Goal: Transaction & Acquisition: Book appointment/travel/reservation

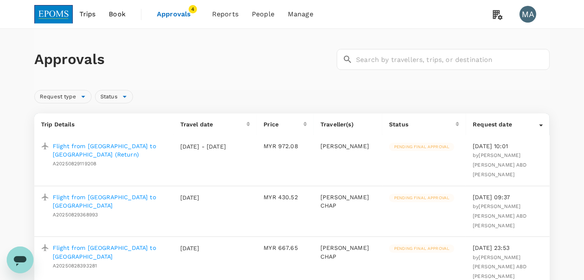
click at [116, 15] on span "Book" at bounding box center [117, 14] width 17 height 10
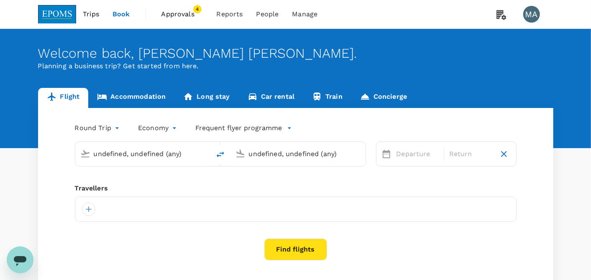
type input "Kuala Lumpur Intl ([GEOGRAPHIC_DATA])"
type input "Kota Kinabalu Intl (BKI)"
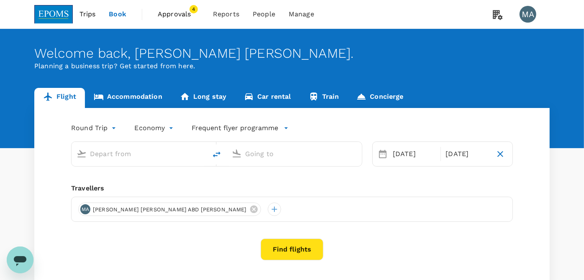
type input "Kuala Lumpur Intl ([GEOGRAPHIC_DATA])"
type input "Kota Kinabalu Intl (BKI)"
type input "Kuala Lumpur Intl ([GEOGRAPHIC_DATA])"
type input "Kota Kinabalu Intl (BKI)"
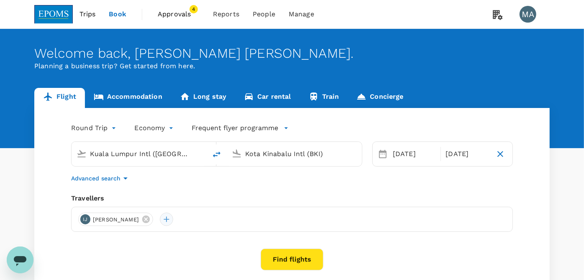
click at [173, 217] on div at bounding box center [166, 218] width 13 height 13
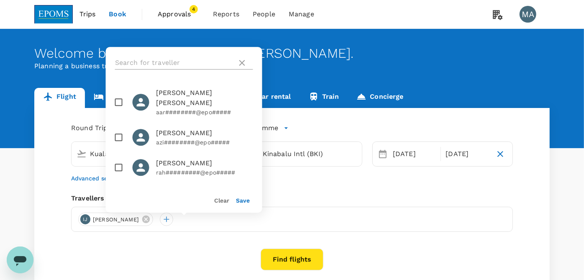
click at [166, 64] on input "text" at bounding box center [174, 62] width 119 height 13
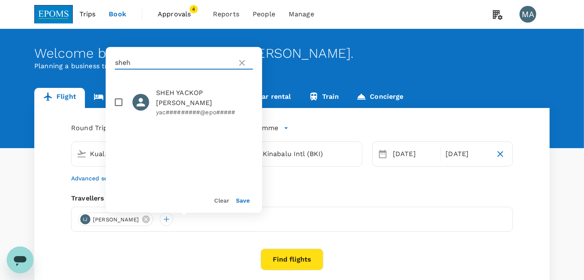
type input "sheh"
click at [117, 96] on input "checkbox" at bounding box center [119, 102] width 18 height 18
checkbox input "true"
click at [249, 201] on button "Save" at bounding box center [243, 200] width 14 height 7
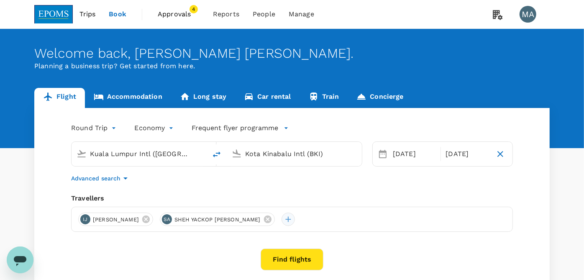
click at [295, 217] on div at bounding box center [287, 218] width 13 height 13
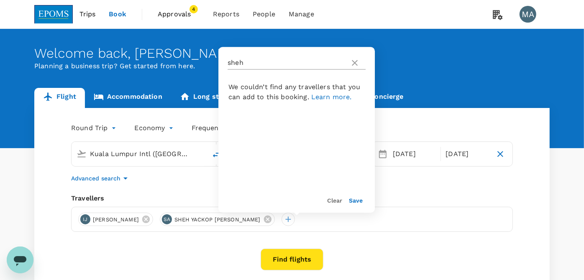
click at [279, 64] on input "sheh" at bounding box center [286, 62] width 119 height 13
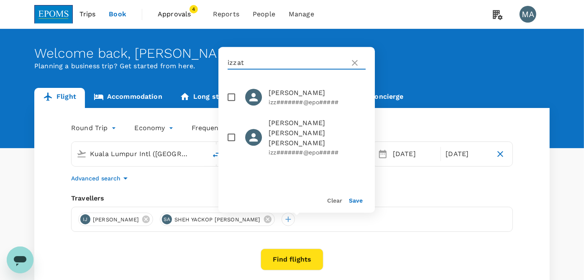
type input "izzat"
click at [232, 99] on input "checkbox" at bounding box center [231, 97] width 18 height 18
checkbox input "true"
click at [354, 198] on button "Save" at bounding box center [356, 200] width 14 height 7
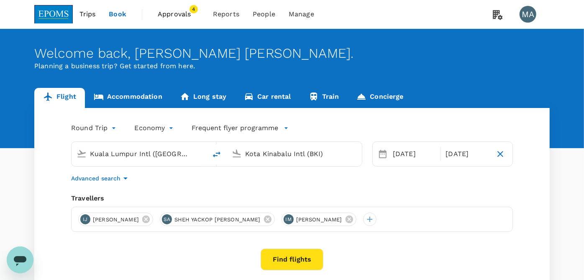
click at [279, 258] on button "Find flights" at bounding box center [291, 259] width 63 height 22
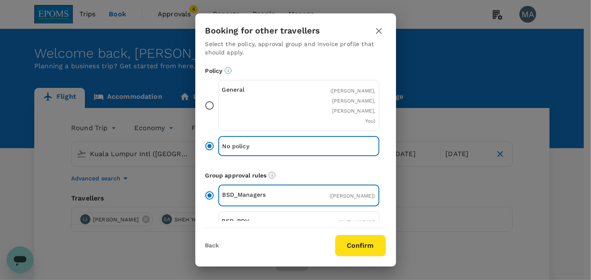
click at [208, 106] on input "General ( ISKANDAR TONY JOVINI, SHEH YACKOP ABDOL KARIM, IZZAT AMIN MOHD YAZID,…" at bounding box center [210, 106] width 18 height 18
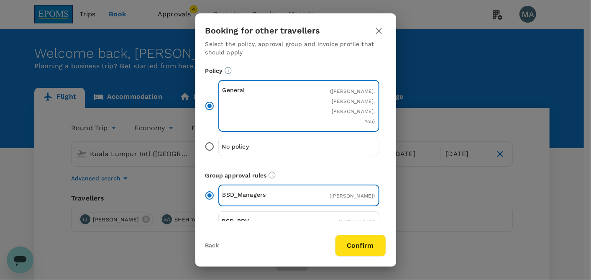
click at [361, 246] on button "Confirm" at bounding box center [360, 245] width 51 height 22
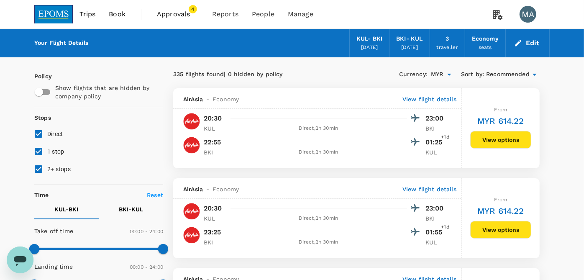
click at [44, 152] on input "1 stop" at bounding box center [39, 152] width 18 height 18
checkbox input "false"
click at [45, 164] on input "2+ stops" at bounding box center [39, 169] width 18 height 18
checkbox input "false"
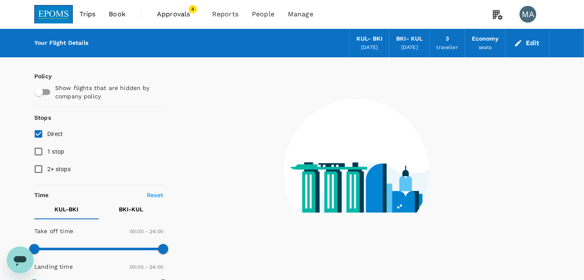
scroll to position [46, 0]
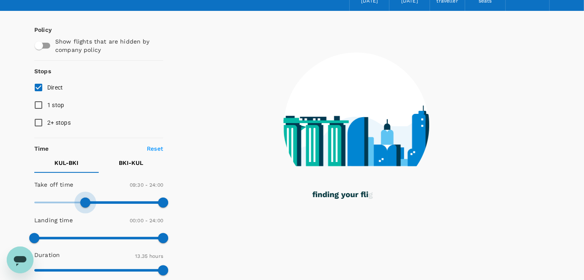
type input "660"
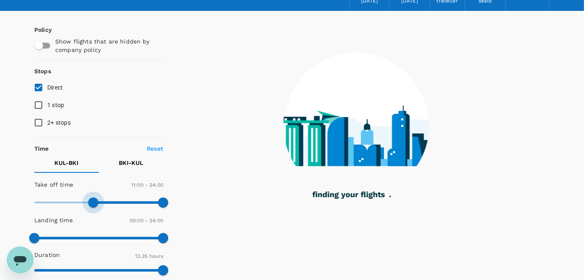
drag, startPoint x: 39, startPoint y: 199, endPoint x: 93, endPoint y: 199, distance: 53.5
click at [93, 199] on span at bounding box center [93, 202] width 10 height 10
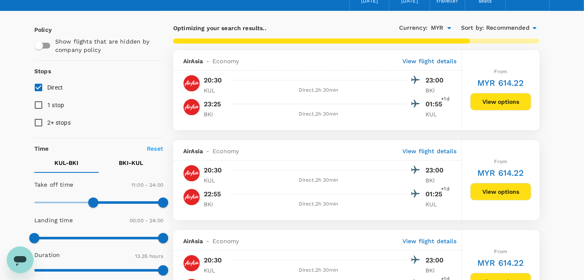
scroll to position [291, 0]
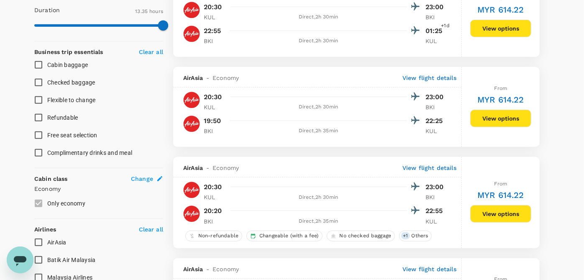
drag, startPoint x: 308, startPoint y: 139, endPoint x: 553, endPoint y: -26, distance: 295.2
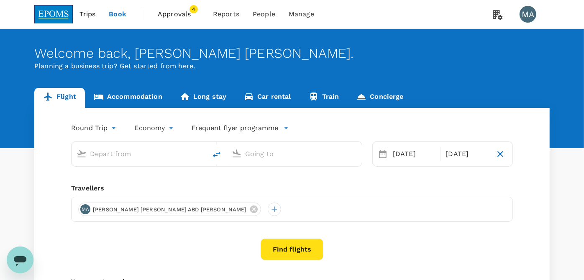
type input "Kuala Lumpur Intl ([GEOGRAPHIC_DATA])"
type input "Kota Kinabalu Intl (BKI)"
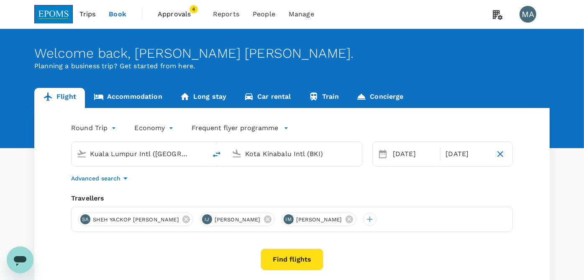
click at [178, 15] on span "Approvals" at bounding box center [179, 14] width 42 height 10
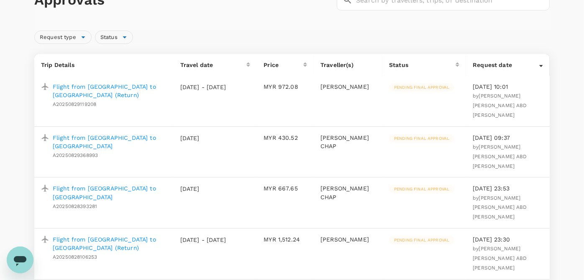
scroll to position [93, 0]
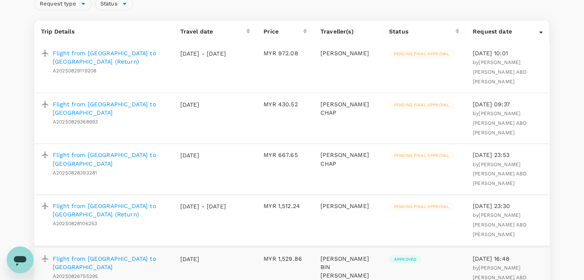
click at [92, 150] on p "Flight from [GEOGRAPHIC_DATA] to [GEOGRAPHIC_DATA]" at bounding box center [110, 158] width 114 height 17
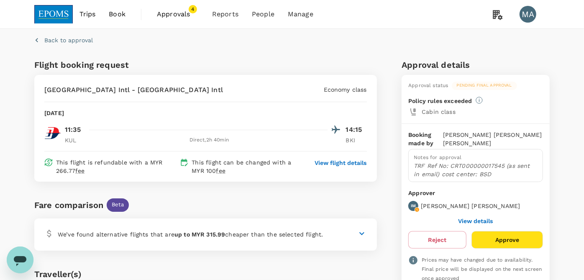
click at [189, 18] on span "Approvals" at bounding box center [178, 14] width 42 height 10
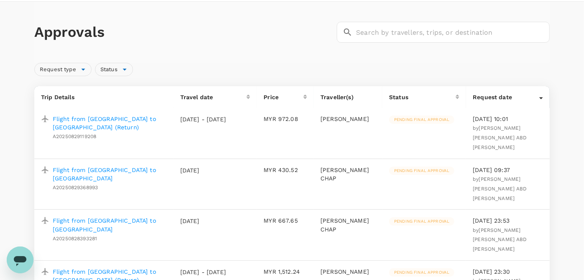
scroll to position [46, 0]
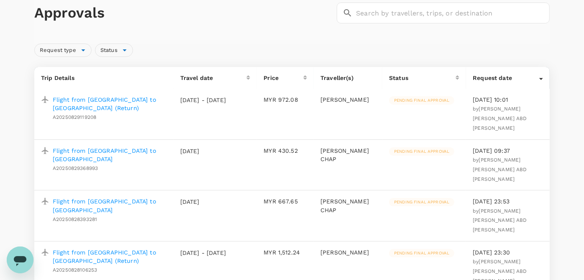
click at [109, 146] on p "Flight from [GEOGRAPHIC_DATA] to [GEOGRAPHIC_DATA]" at bounding box center [110, 154] width 114 height 17
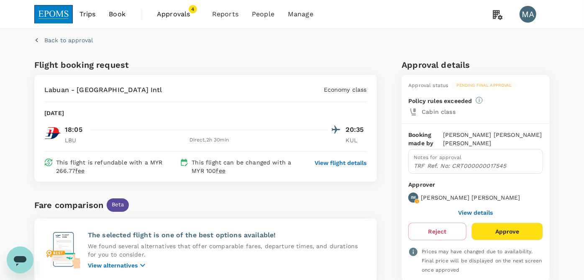
click at [179, 18] on span "Approvals" at bounding box center [178, 14] width 42 height 10
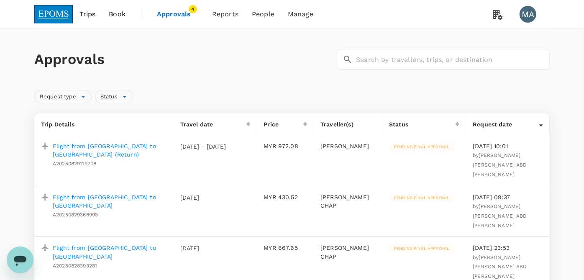
click at [112, 11] on span "Book" at bounding box center [117, 14] width 17 height 10
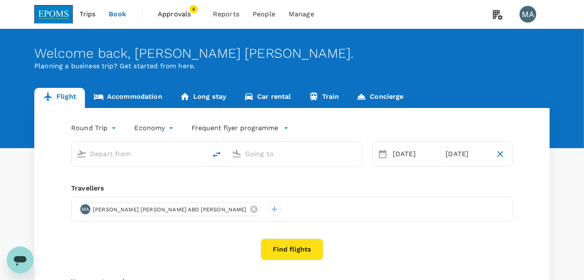
type input "Kuala Lumpur Intl ([GEOGRAPHIC_DATA])"
type input "Kota Kinabalu Intl (BKI)"
type input "Kuala Lumpur Intl ([GEOGRAPHIC_DATA])"
type input "Kota Kinabalu Intl (BKI)"
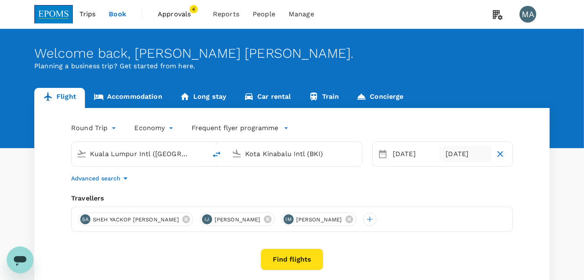
click at [452, 154] on div "[DATE]" at bounding box center [466, 153] width 49 height 17
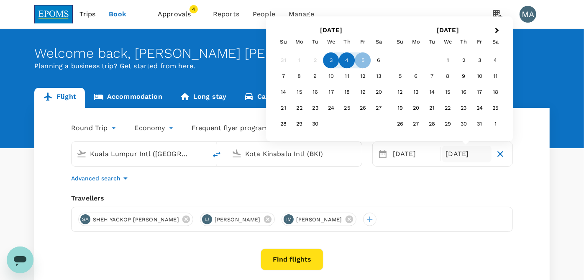
click at [350, 54] on div "4" at bounding box center [347, 61] width 16 height 16
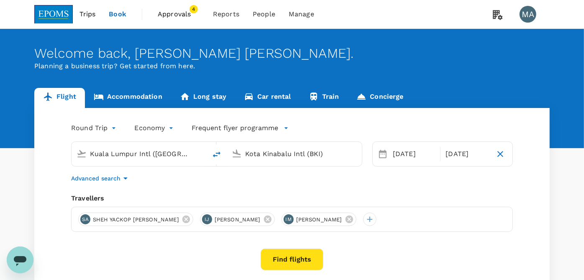
click at [313, 253] on button "Find flights" at bounding box center [291, 259] width 63 height 22
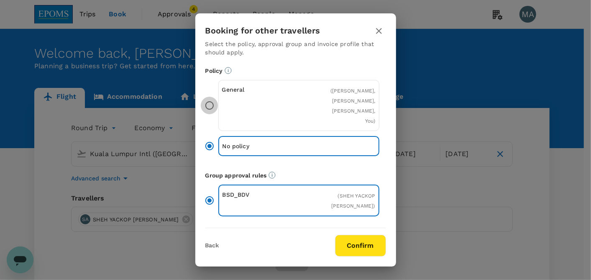
click at [212, 110] on input "General ( [PERSON_NAME], [PERSON_NAME], [PERSON_NAME], You )" at bounding box center [210, 106] width 18 height 18
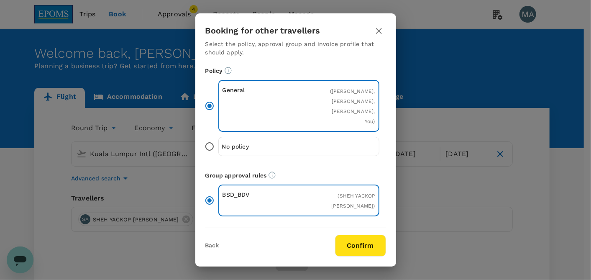
click at [365, 247] on button "Confirm" at bounding box center [360, 245] width 51 height 22
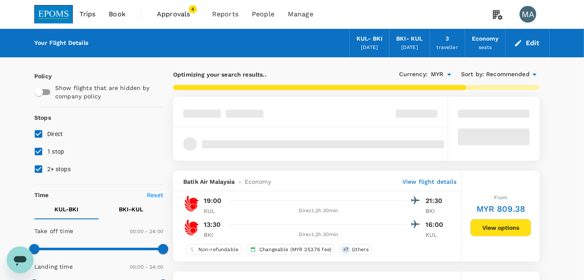
drag, startPoint x: 42, startPoint y: 154, endPoint x: 43, endPoint y: 159, distance: 5.1
click at [42, 154] on input "1 stop" at bounding box center [39, 152] width 18 height 18
checkbox input "false"
click at [45, 172] on input "2+ stops" at bounding box center [39, 169] width 18 height 18
checkbox input "false"
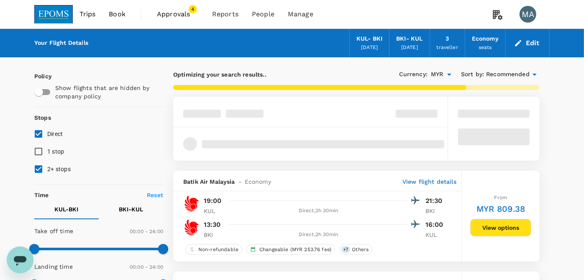
type input "450"
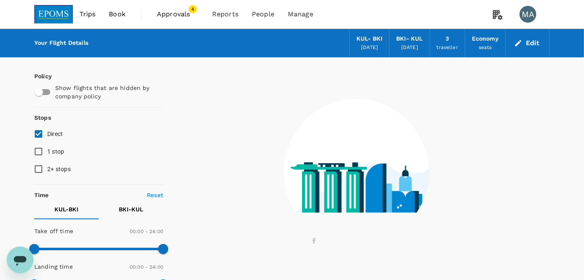
scroll to position [46, 0]
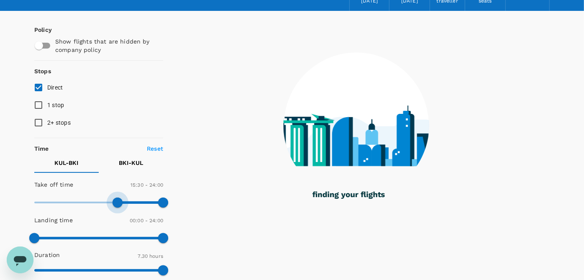
type input "1020"
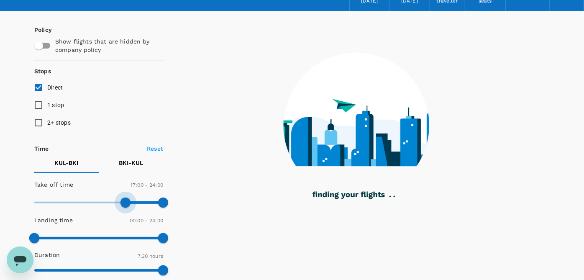
drag, startPoint x: 36, startPoint y: 199, endPoint x: 126, endPoint y: 198, distance: 90.7
click at [126, 198] on span at bounding box center [125, 202] width 10 height 10
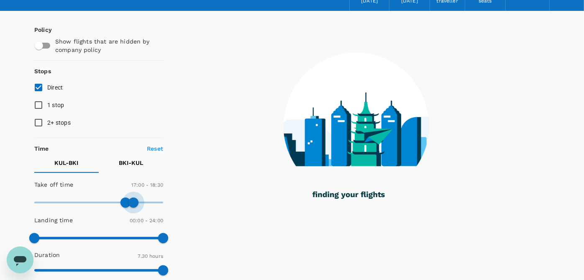
type input "1140"
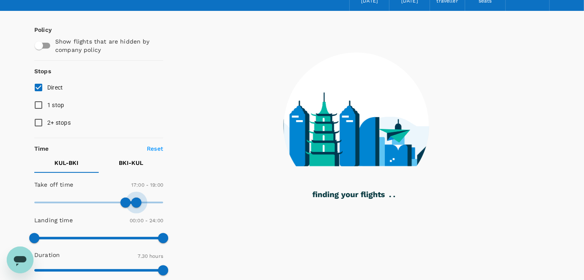
drag, startPoint x: 162, startPoint y: 201, endPoint x: 137, endPoint y: 201, distance: 25.1
click at [137, 201] on span at bounding box center [136, 202] width 10 height 10
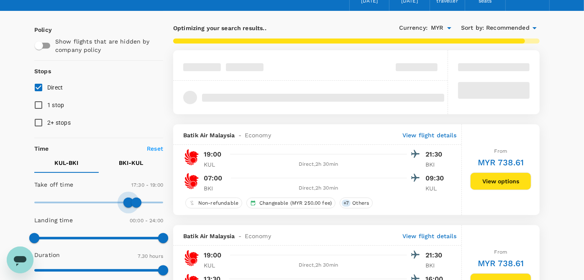
type input "1080"
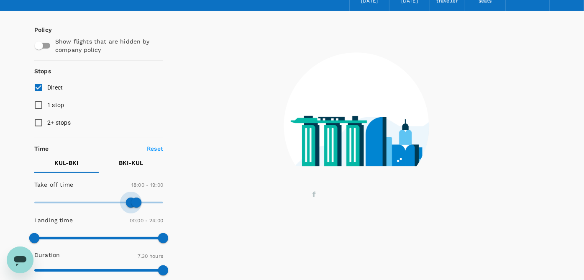
drag, startPoint x: 125, startPoint y: 201, endPoint x: 130, endPoint y: 201, distance: 4.6
click at [130, 201] on span at bounding box center [131, 202] width 10 height 10
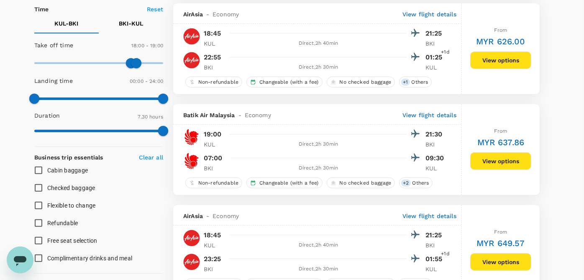
scroll to position [0, 0]
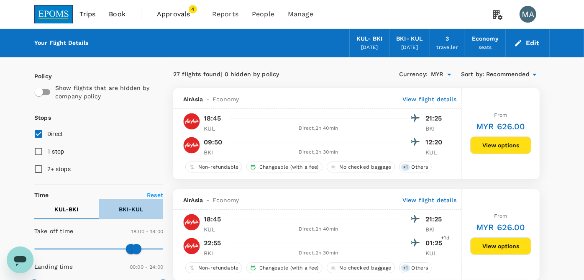
click at [125, 209] on p "BKI - KUL" at bounding box center [131, 209] width 24 height 8
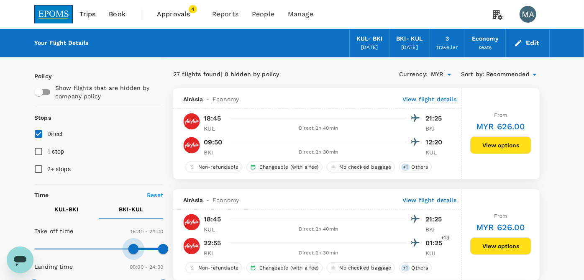
type input "1050"
drag, startPoint x: 31, startPoint y: 248, endPoint x: 127, endPoint y: 247, distance: 97.0
click at [127, 247] on span at bounding box center [128, 249] width 10 height 10
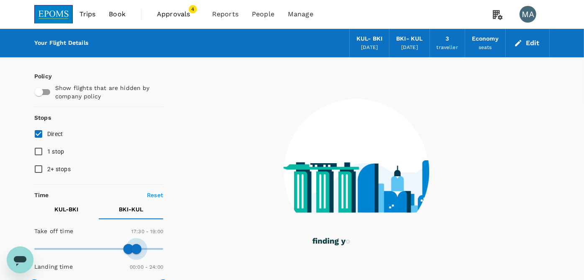
type input "1110"
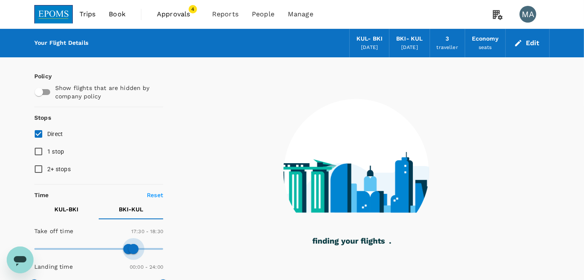
drag, startPoint x: 161, startPoint y: 248, endPoint x: 134, endPoint y: 248, distance: 27.6
click at [134, 248] on span at bounding box center [133, 249] width 10 height 10
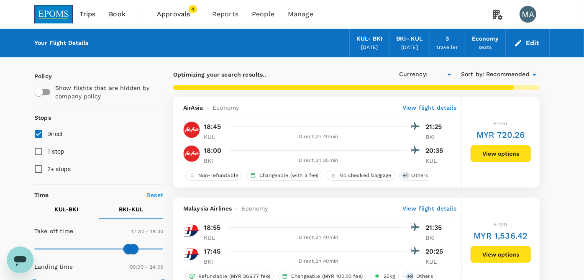
type input "MYR"
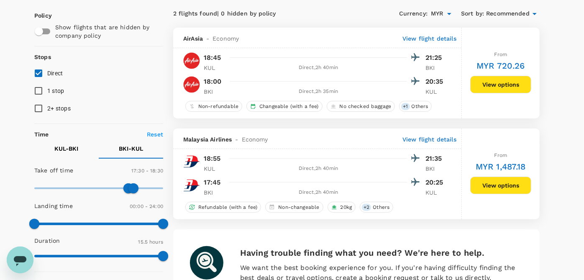
scroll to position [46, 0]
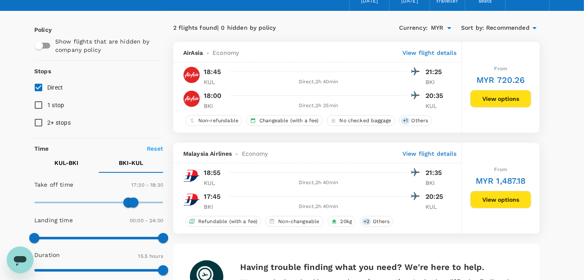
click at [135, 202] on span at bounding box center [133, 202] width 10 height 10
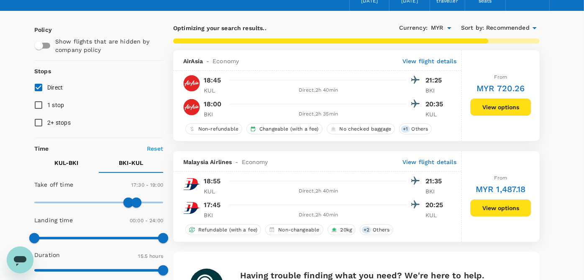
type input "1200"
click at [141, 203] on span at bounding box center [142, 202] width 10 height 10
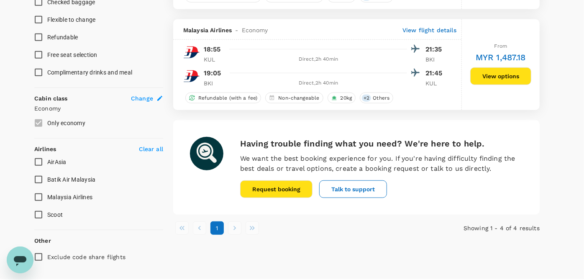
scroll to position [325, 0]
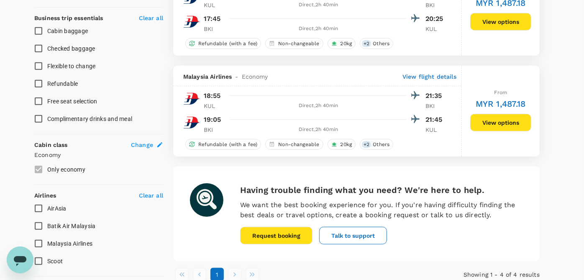
click at [494, 118] on button "View options" at bounding box center [500, 123] width 61 height 18
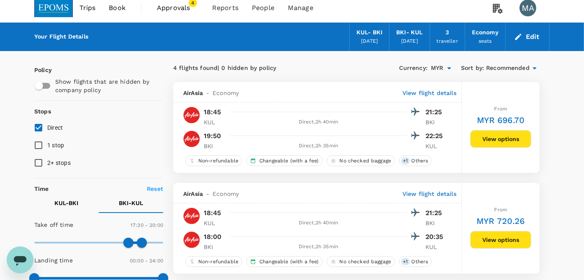
scroll to position [0, 0]
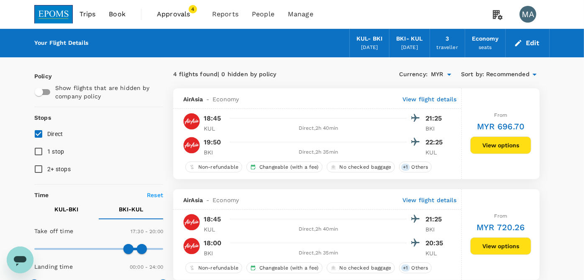
click at [532, 48] on button "Edit" at bounding box center [527, 42] width 30 height 13
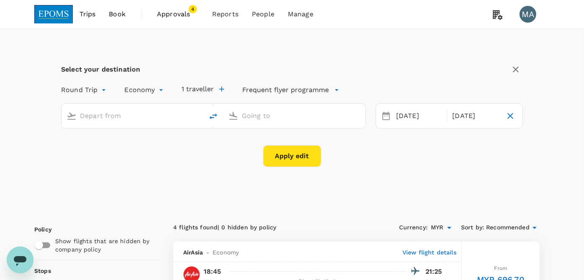
type input "Kuala Lumpur Intl ([GEOGRAPHIC_DATA])"
type input "Kota Kinabalu Intl (BKI)"
click at [169, 13] on span "Approvals" at bounding box center [178, 14] width 42 height 10
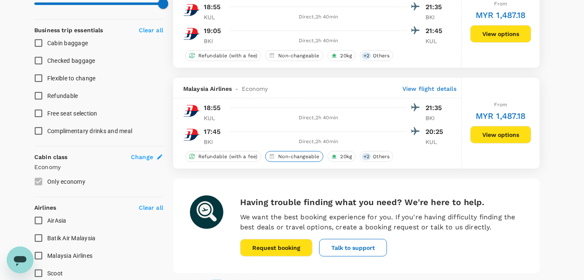
scroll to position [278, 0]
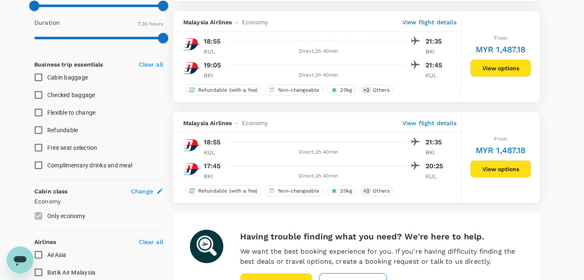
click at [511, 67] on button "View options" at bounding box center [500, 68] width 61 height 18
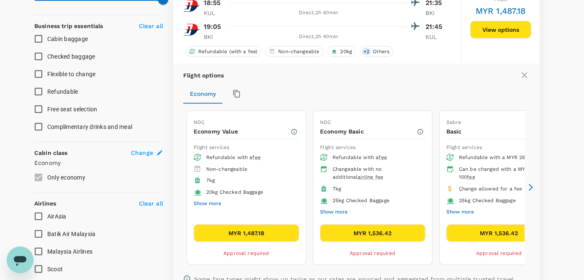
scroll to position [335, 0]
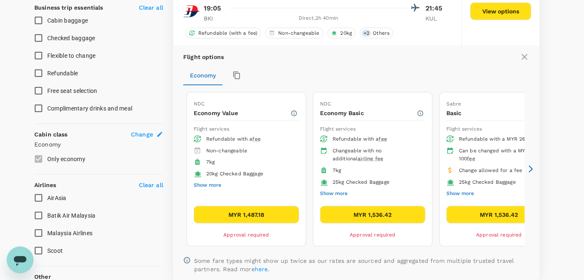
click at [531, 165] on icon at bounding box center [530, 169] width 8 height 8
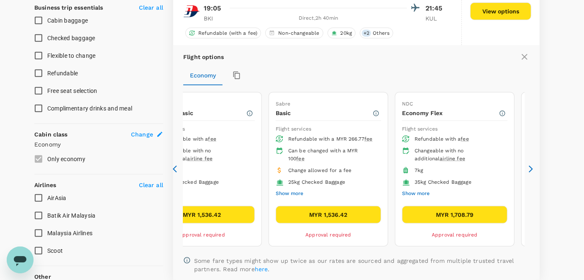
click at [176, 173] on div "Flight options Economy NDC Economy Value Flight services Refundable with a fee …" at bounding box center [356, 162] width 366 height 234
click at [176, 169] on icon at bounding box center [177, 169] width 8 height 8
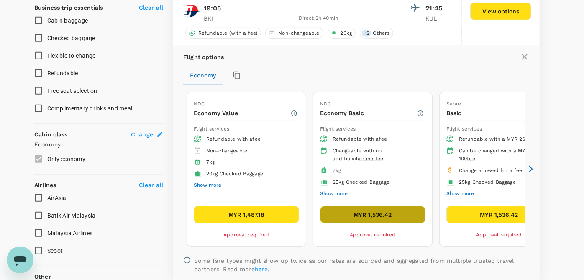
click at [374, 209] on button "MYR 1,536.42" at bounding box center [372, 215] width 105 height 18
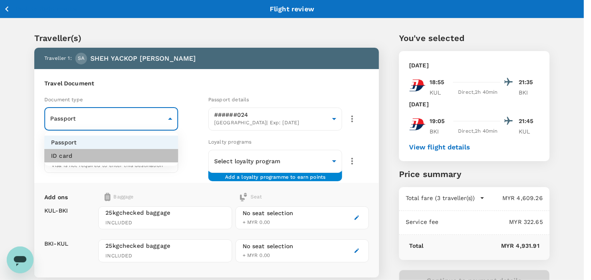
click at [109, 154] on li "ID card" at bounding box center [111, 155] width 134 height 13
type input "Id card"
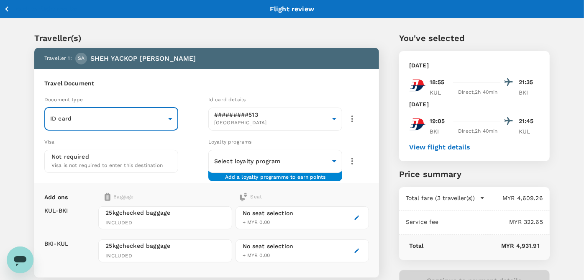
scroll to position [46, 0]
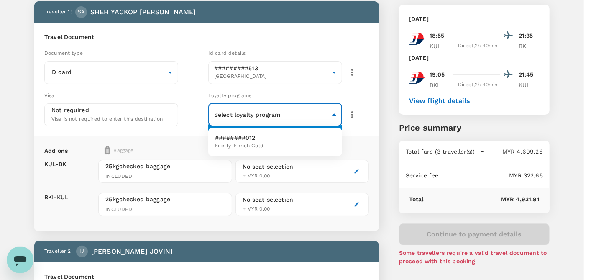
click at [375, 91] on div at bounding box center [295, 140] width 591 height 280
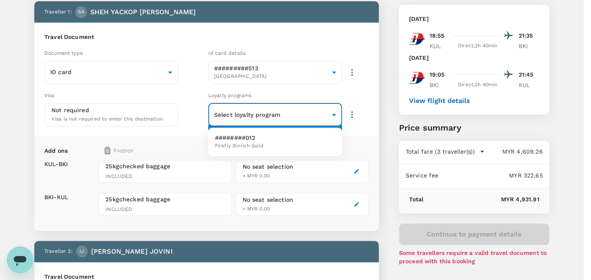
click at [272, 143] on li "########012 Firefly | Enrich Gold" at bounding box center [275, 142] width 134 height 22
type input "27c99413-b4ea-4b04-a073-36328d765a4e"
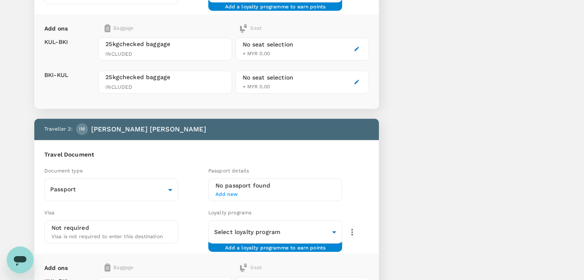
scroll to position [511, 0]
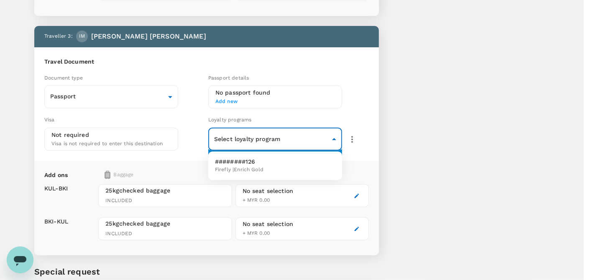
click at [254, 169] on span "Firefly | Enrich Gold" at bounding box center [239, 170] width 48 height 8
type input "b92dc058-853d-46b1-90ba-0bb90a0ba4ce"
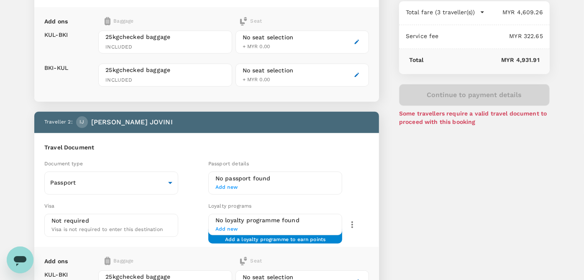
scroll to position [278, 0]
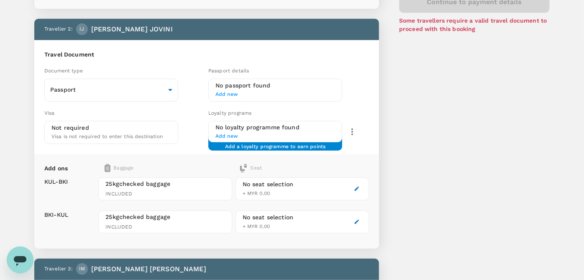
click at [275, 133] on span "Add new" at bounding box center [275, 136] width 120 height 8
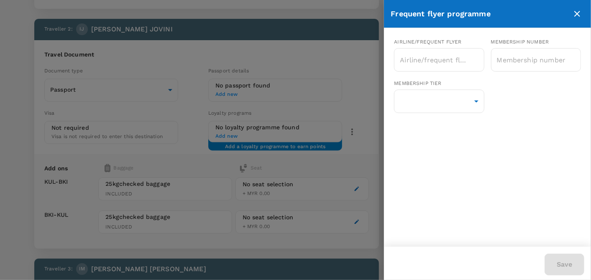
click at [345, 67] on div at bounding box center [295, 140] width 591 height 280
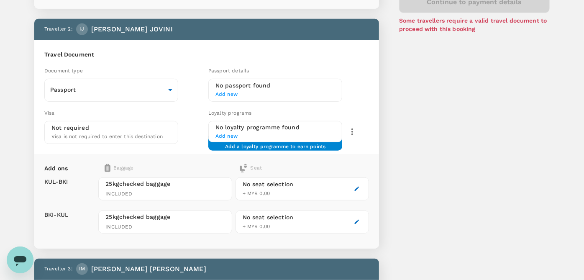
click at [233, 133] on span "Add new" at bounding box center [275, 136] width 120 height 8
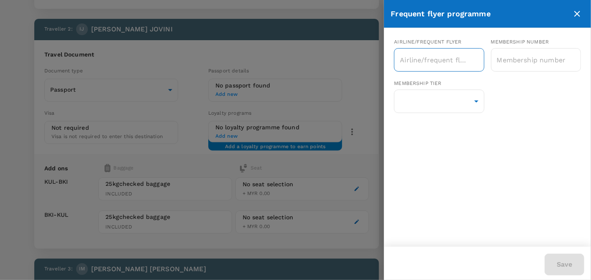
click at [456, 59] on input "text" at bounding box center [433, 60] width 70 height 16
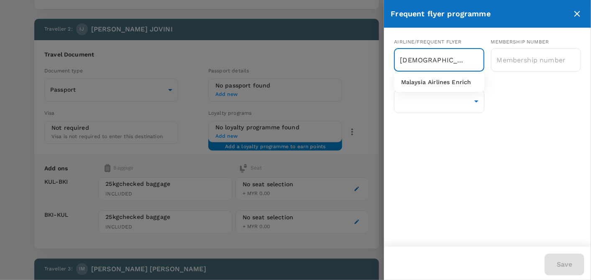
click at [452, 78] on li "Malaysia Airlines Enrich" at bounding box center [439, 81] width 90 height 13
type input "Malaysia Airlines Enrich"
click at [520, 61] on input "text" at bounding box center [536, 59] width 90 height 21
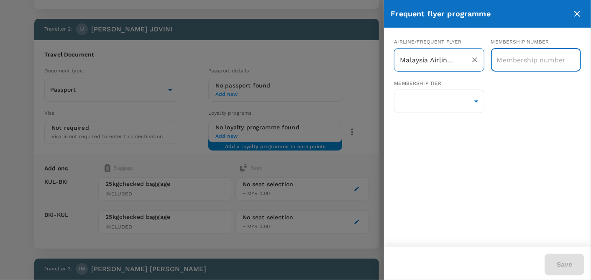
click at [449, 60] on input "Malaysia Airlines Enrich" at bounding box center [427, 60] width 59 height 16
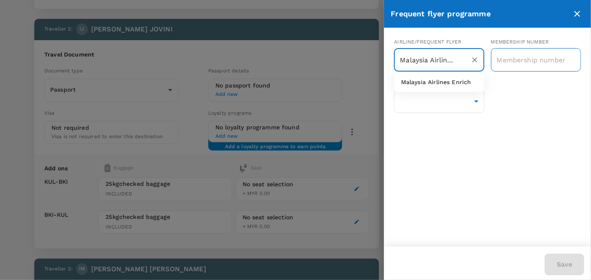
click at [510, 57] on input "text" at bounding box center [536, 59] width 90 height 21
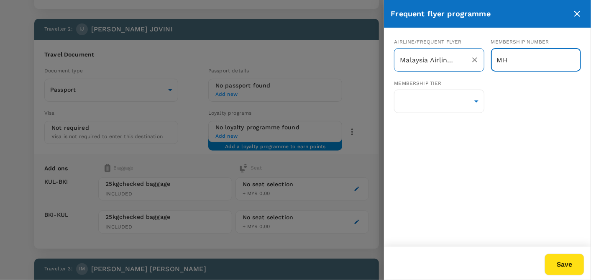
drag, startPoint x: 512, startPoint y: 61, endPoint x: 481, endPoint y: 59, distance: 31.4
click at [485, 58] on div "Membership number MH ​" at bounding box center [532, 51] width 97 height 41
paste input "375848944"
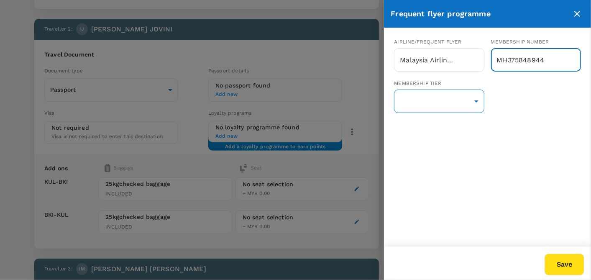
type input "MH375848944"
click at [432, 97] on body "Back to flight results Flight review Traveller(s) Traveller 1 : [GEOGRAPHIC_DAT…" at bounding box center [295, 163] width 591 height 882
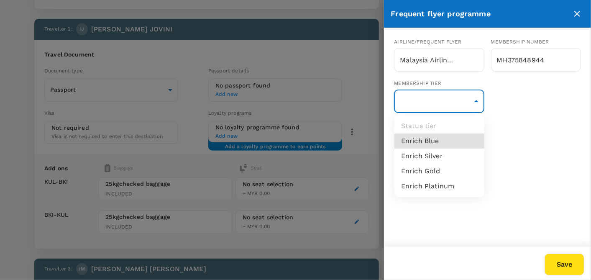
click at [461, 171] on li "Enrich Gold" at bounding box center [439, 170] width 90 height 15
type input "16"
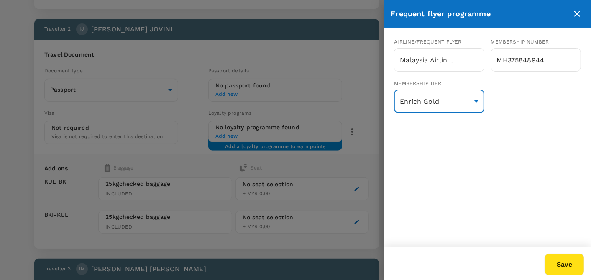
click at [512, 118] on div "Airline/Frequent Flyer Malaysia Airlines Enrich ​ Membership number MH375848944…" at bounding box center [487, 79] width 207 height 103
click at [361, 135] on div at bounding box center [295, 140] width 591 height 280
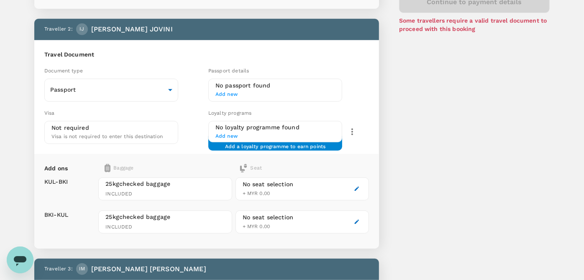
click at [230, 135] on span "Add new" at bounding box center [275, 136] width 120 height 8
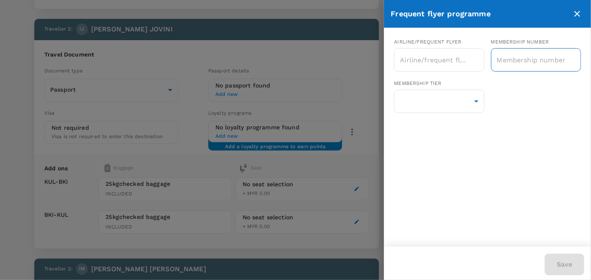
click at [523, 62] on input "text" at bounding box center [536, 59] width 90 height 21
paste input "MH375848944"
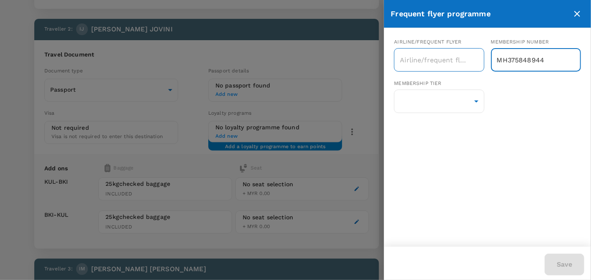
type input "MH375848944"
click at [454, 64] on input "text" at bounding box center [433, 60] width 70 height 16
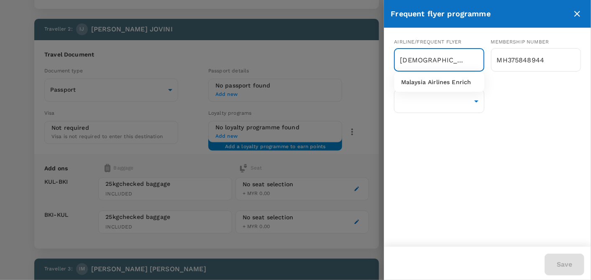
click at [435, 82] on p "Malaysia Airlines Enrich" at bounding box center [436, 82] width 70 height 8
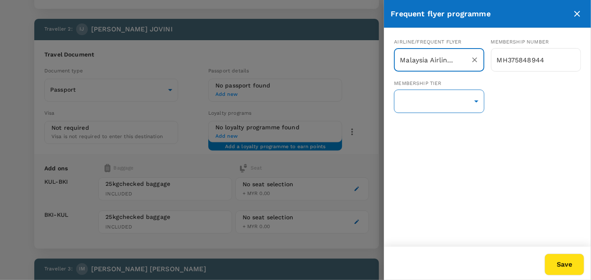
type input "Malaysia Airlines Enrich"
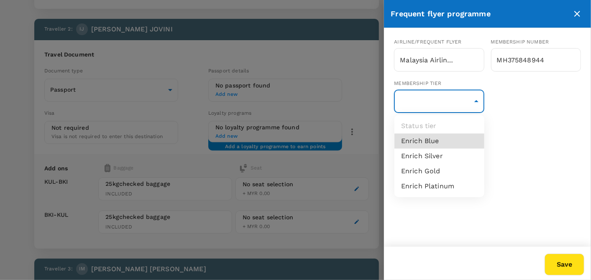
click at [433, 100] on body "Back to flight results Flight review Traveller(s) Traveller 1 : [GEOGRAPHIC_DAT…" at bounding box center [295, 163] width 591 height 882
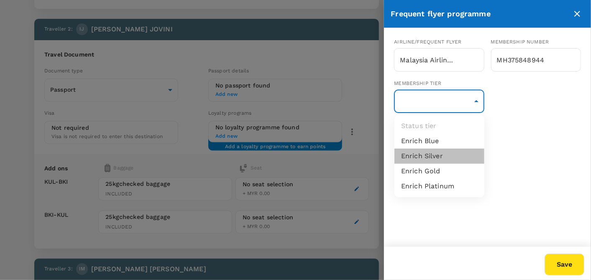
click at [434, 158] on li "Enrich Silver" at bounding box center [439, 155] width 90 height 15
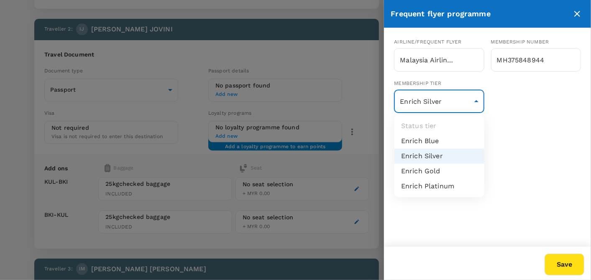
click at [441, 106] on body "Back to flight results Flight review Traveller(s) Traveller 1 : [GEOGRAPHIC_DAT…" at bounding box center [295, 163] width 591 height 882
click at [438, 138] on li "Enrich Blue" at bounding box center [439, 140] width 90 height 15
type input "1"
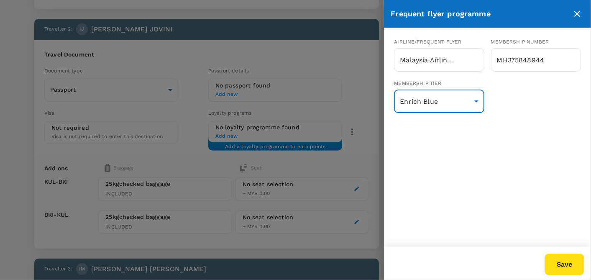
click at [565, 270] on button "Save" at bounding box center [564, 264] width 40 height 22
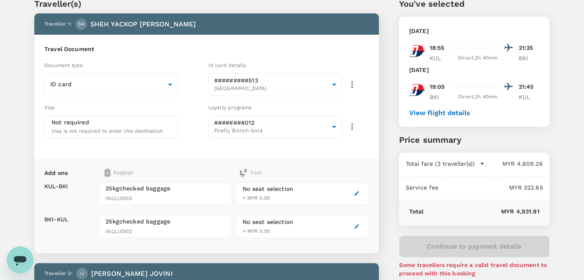
scroll to position [46, 0]
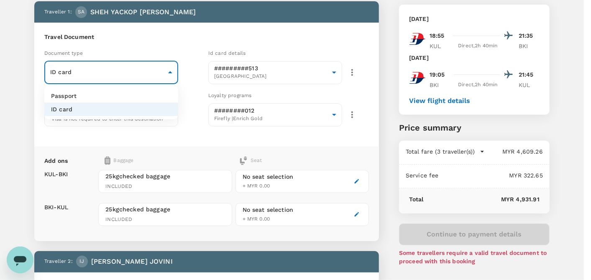
click at [174, 38] on div at bounding box center [295, 140] width 591 height 280
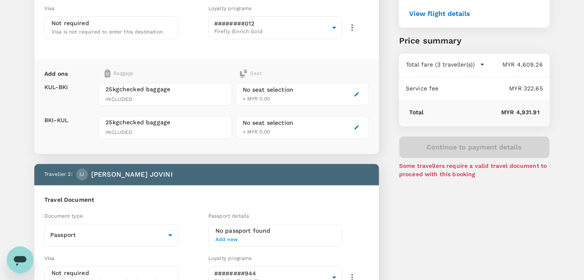
scroll to position [186, 0]
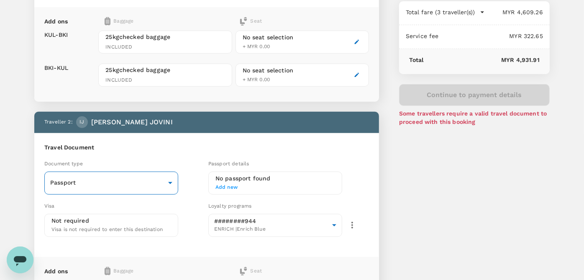
click at [137, 191] on body "Back to flight results Flight review Traveller(s) Traveller 1 : [GEOGRAPHIC_DAT…" at bounding box center [292, 260] width 584 height 892
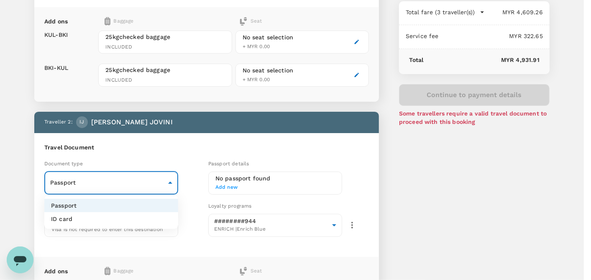
click at [122, 217] on li "ID card" at bounding box center [111, 218] width 134 height 13
type input "Id card"
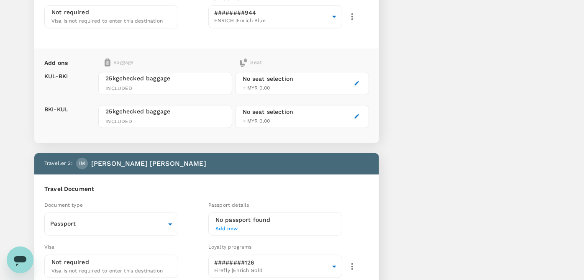
scroll to position [464, 0]
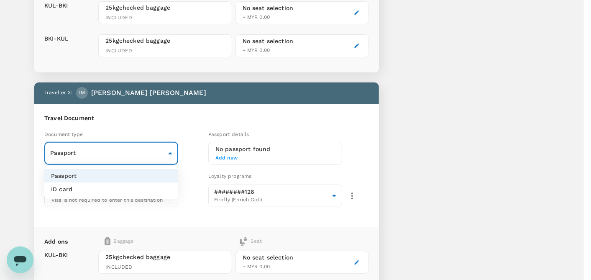
click at [123, 190] on li "ID card" at bounding box center [111, 188] width 134 height 13
type input "Id card"
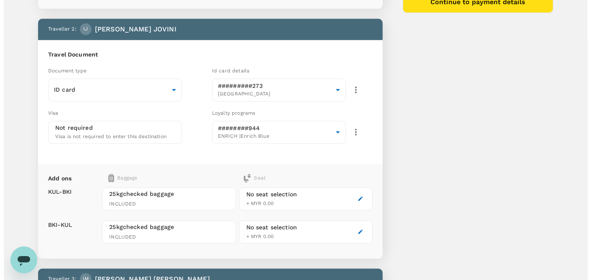
scroll to position [93, 0]
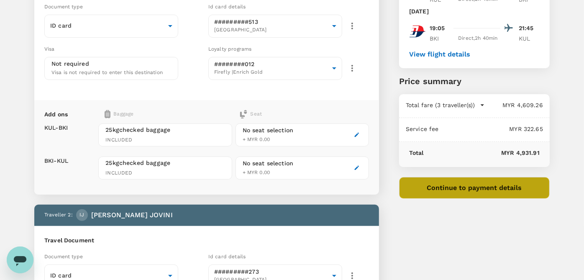
click at [446, 190] on button "Continue to payment details" at bounding box center [474, 188] width 150 height 22
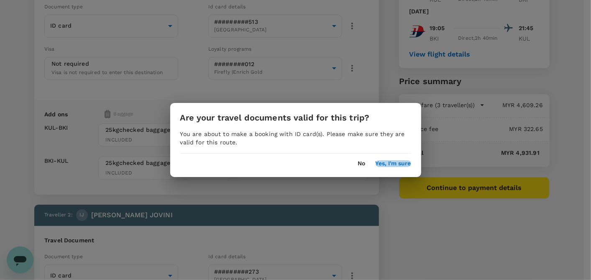
click at [387, 164] on button "Yes, I'm sure" at bounding box center [393, 163] width 36 height 7
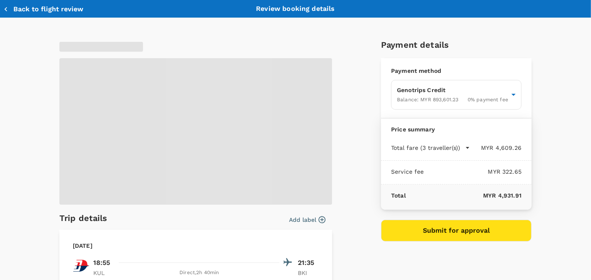
type input "9ea61a02-274a-4f65-9d5b-ca51ac7b2cfc"
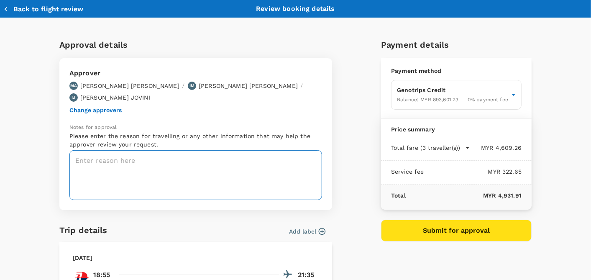
click at [150, 157] on textarea at bounding box center [195, 175] width 252 height 50
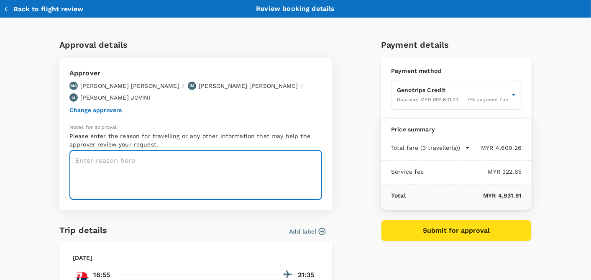
click at [106, 109] on button "Change approvers" at bounding box center [95, 110] width 52 height 7
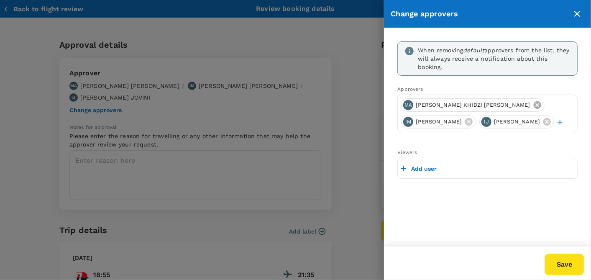
click at [533, 106] on icon at bounding box center [537, 105] width 8 height 8
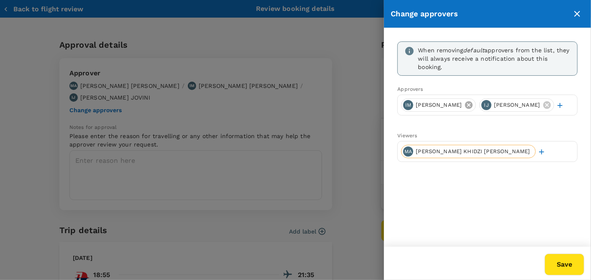
click at [472, 104] on icon at bounding box center [469, 105] width 8 height 8
click at [473, 106] on icon at bounding box center [468, 104] width 9 height 9
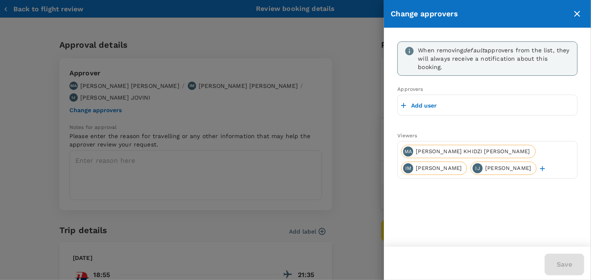
click at [418, 105] on p "Add user" at bounding box center [423, 105] width 25 height 8
click at [432, 105] on input "text" at bounding box center [487, 104] width 173 height 13
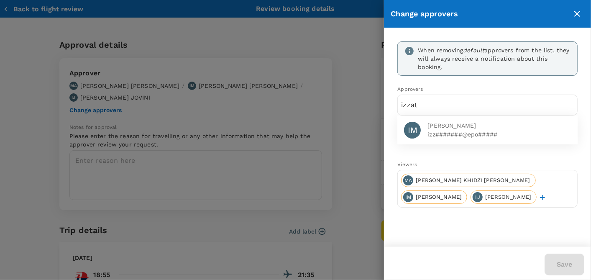
type input "izzat"
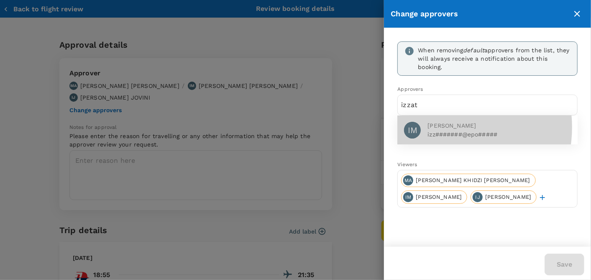
click at [443, 127] on span "[PERSON_NAME]" at bounding box center [498, 125] width 143 height 9
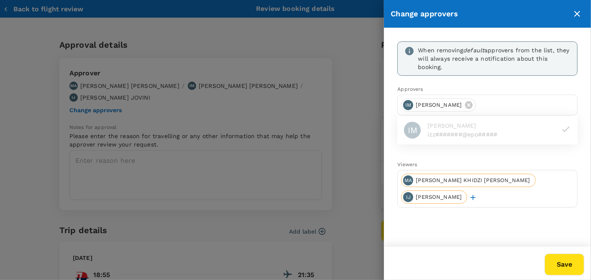
click at [563, 265] on button "Save" at bounding box center [564, 264] width 40 height 22
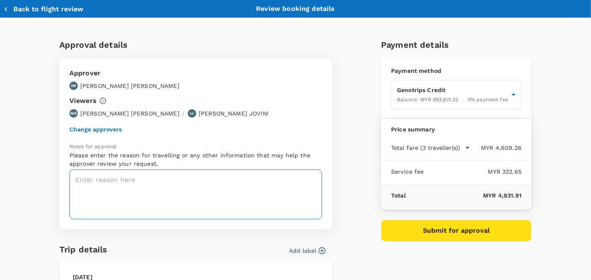
click at [168, 192] on textarea at bounding box center [195, 194] width 252 height 50
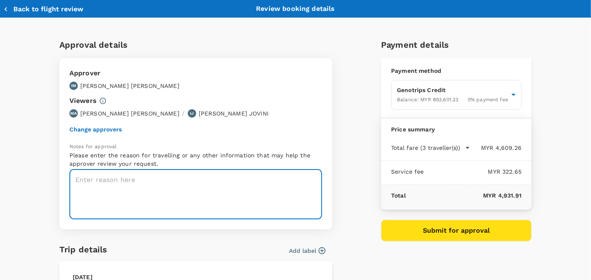
click at [27, 9] on button "Back to flight review" at bounding box center [43, 9] width 80 height 8
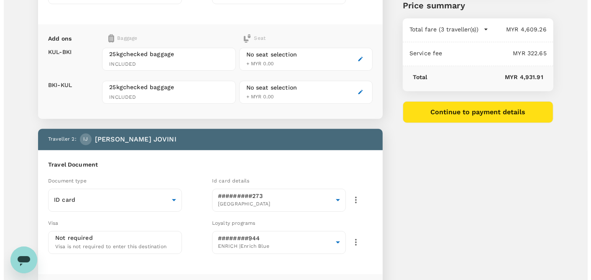
scroll to position [232, 0]
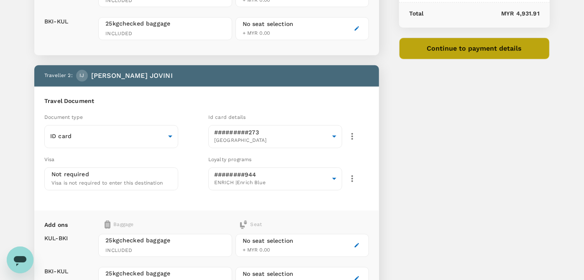
click at [441, 44] on button "Continue to payment details" at bounding box center [474, 49] width 150 height 22
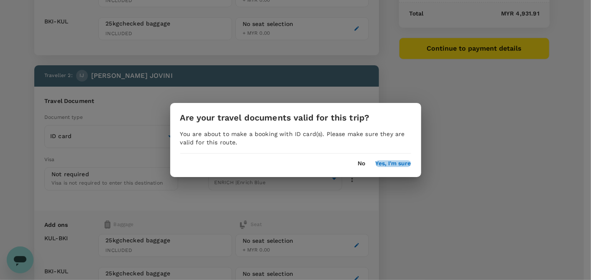
click at [394, 164] on button "Yes, I'm sure" at bounding box center [393, 163] width 36 height 7
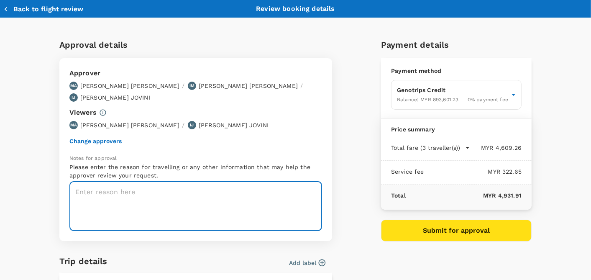
click at [174, 199] on textarea at bounding box center [195, 206] width 252 height 50
click at [90, 142] on button "Change approvers" at bounding box center [95, 141] width 52 height 7
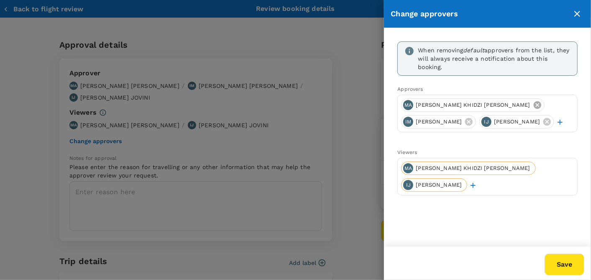
click at [533, 104] on icon at bounding box center [537, 105] width 8 height 8
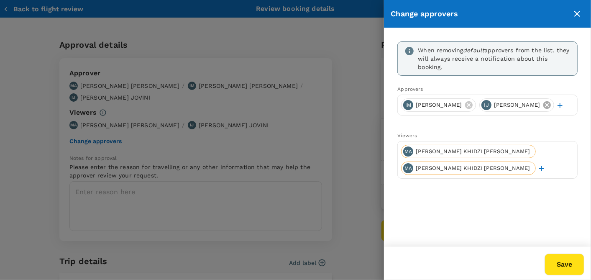
click at [543, 109] on icon at bounding box center [547, 105] width 8 height 8
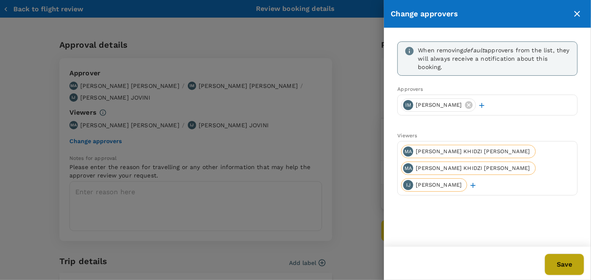
click at [566, 262] on button "Save" at bounding box center [564, 264] width 40 height 22
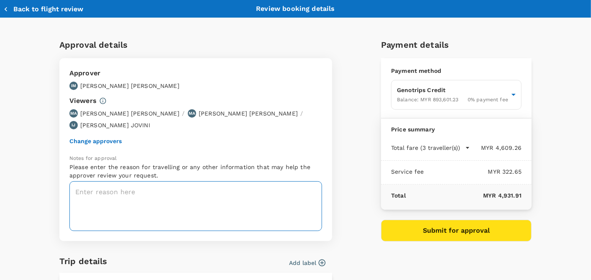
click at [180, 199] on textarea at bounding box center [195, 206] width 252 height 50
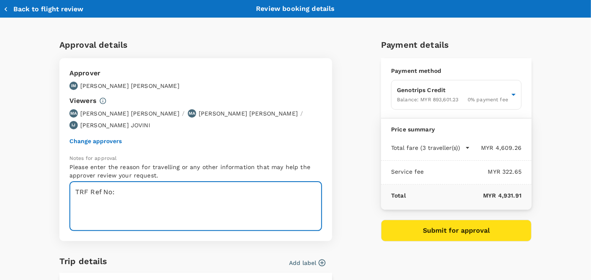
paste textarea "CRT000000017530"
paste textarea "CRT000000017532"
click at [93, 208] on textarea "TRF Ref No: CRT000000017530 (Sheh Yackop) CRT000000017532" at bounding box center [195, 206] width 252 height 50
click at [136, 214] on textarea "TRF Ref No: CRT000000017530 (Sheh Yackop) CRT000000017532" at bounding box center [195, 206] width 252 height 50
type textarea "TRF Ref No: CRT000000017530 (Sheh Yackop) CRT000000017532 ([PERSON_NAME])"
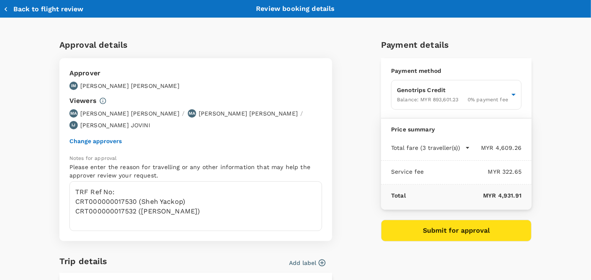
click at [97, 140] on button "Change approvers" at bounding box center [95, 141] width 52 height 7
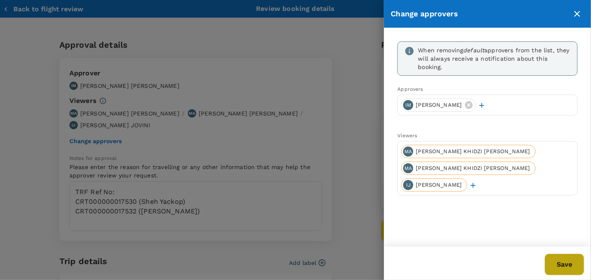
click at [555, 262] on button "Save" at bounding box center [564, 264] width 40 height 22
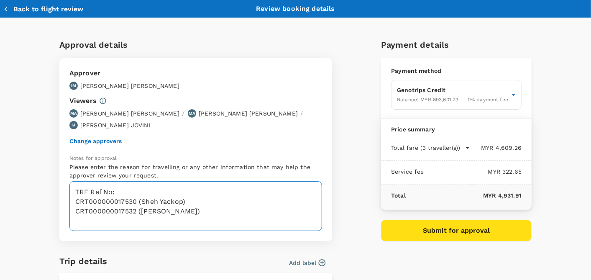
click at [205, 212] on textarea "TRF Ref No: CRT000000017530 (Sheh Yackop) CRT000000017532 ([PERSON_NAME])" at bounding box center [195, 206] width 252 height 50
click at [26, 8] on button "Back to flight review" at bounding box center [43, 9] width 80 height 8
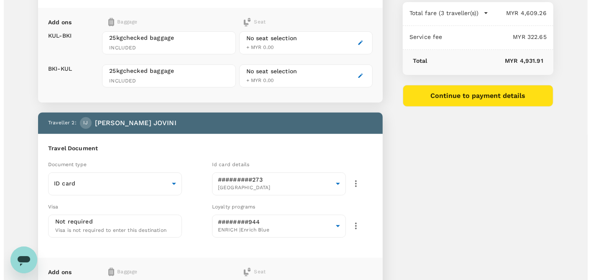
scroll to position [46, 0]
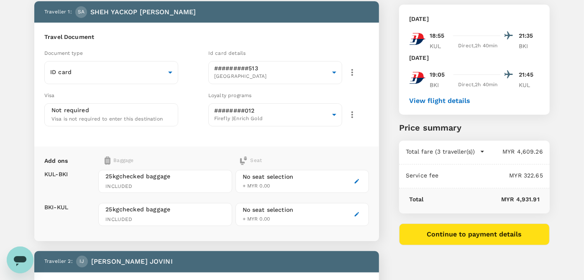
click at [439, 237] on button "Continue to payment details" at bounding box center [474, 234] width 150 height 22
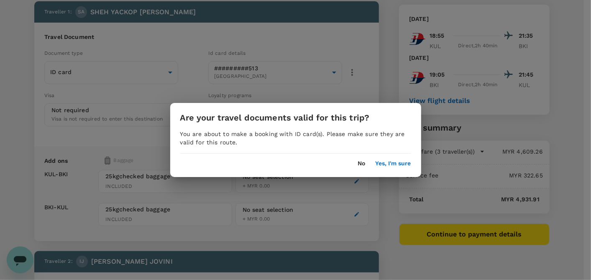
click at [396, 166] on button "Yes, I'm sure" at bounding box center [393, 163] width 36 height 7
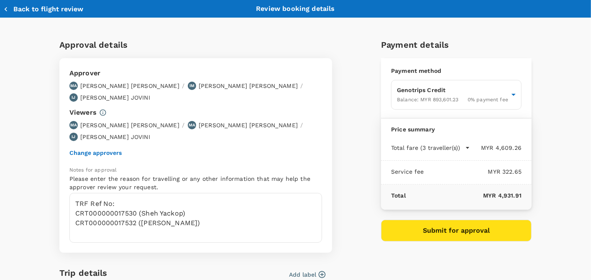
click at [91, 152] on button "Change approvers" at bounding box center [95, 152] width 52 height 7
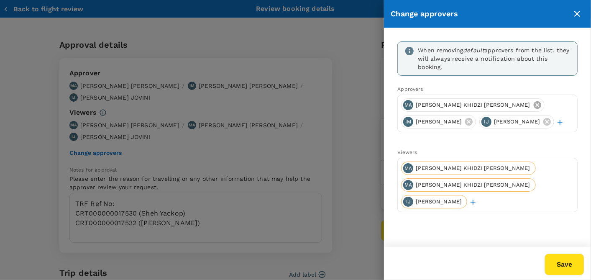
click at [533, 103] on icon at bounding box center [537, 104] width 9 height 9
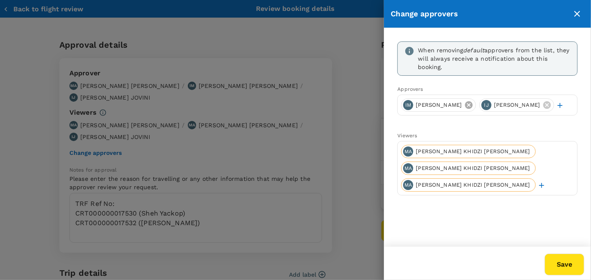
click at [472, 102] on icon at bounding box center [469, 105] width 8 height 8
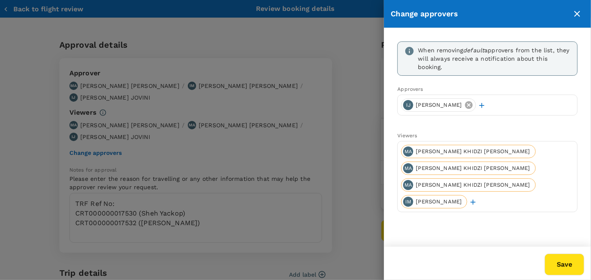
click at [472, 105] on icon at bounding box center [469, 105] width 8 height 8
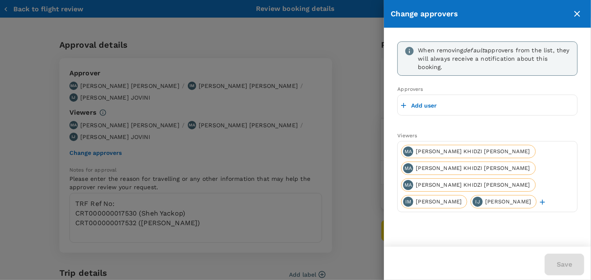
click at [425, 105] on p "Add user" at bounding box center [423, 105] width 25 height 8
click at [425, 105] on input "text" at bounding box center [487, 104] width 173 height 13
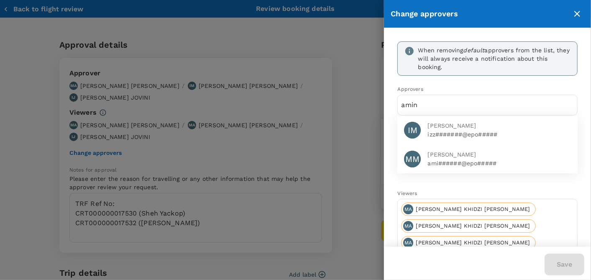
type input "amin"
click at [445, 150] on span "[PERSON_NAME]" at bounding box center [498, 154] width 143 height 9
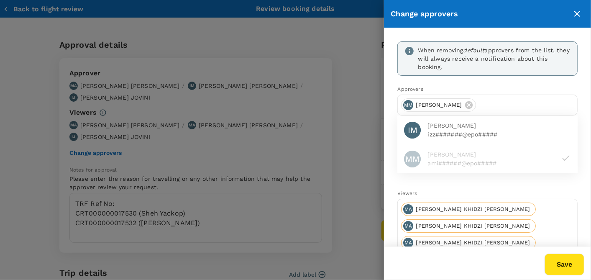
click at [560, 262] on button "Save" at bounding box center [564, 264] width 40 height 22
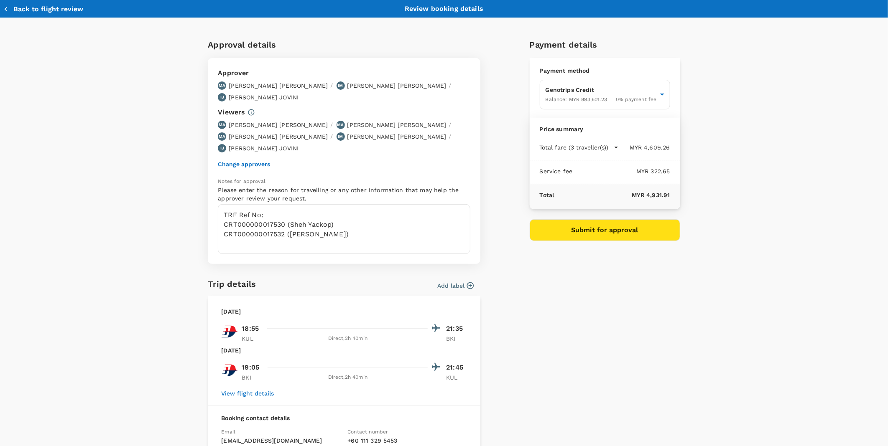
click at [253, 163] on button "Change approvers" at bounding box center [244, 164] width 52 height 7
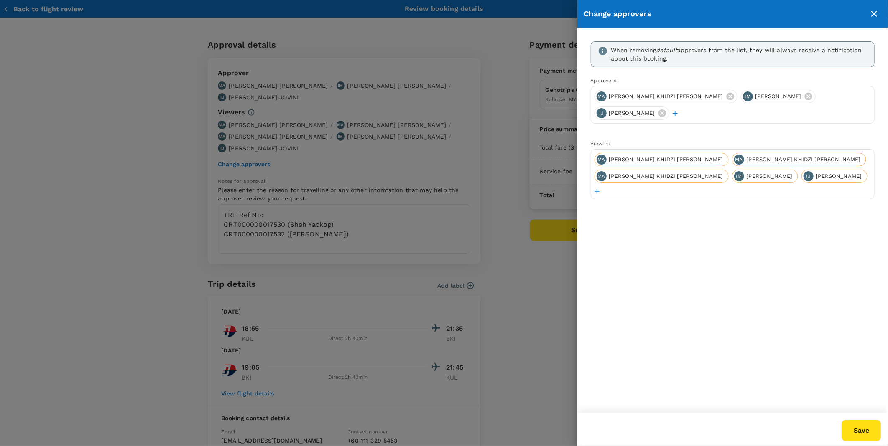
click at [583, 159] on span "[PERSON_NAME] KHIDZI [PERSON_NAME]" at bounding box center [804, 160] width 124 height 8
click at [583, 138] on div "Default approver" at bounding box center [778, 143] width 63 height 22
click at [583, 156] on span "[PERSON_NAME] KHIDZI [PERSON_NAME]" at bounding box center [666, 160] width 124 height 8
click at [583, 176] on span "[PERSON_NAME]" at bounding box center [770, 177] width 56 height 8
click at [583, 181] on span "[PERSON_NAME]" at bounding box center [839, 177] width 56 height 8
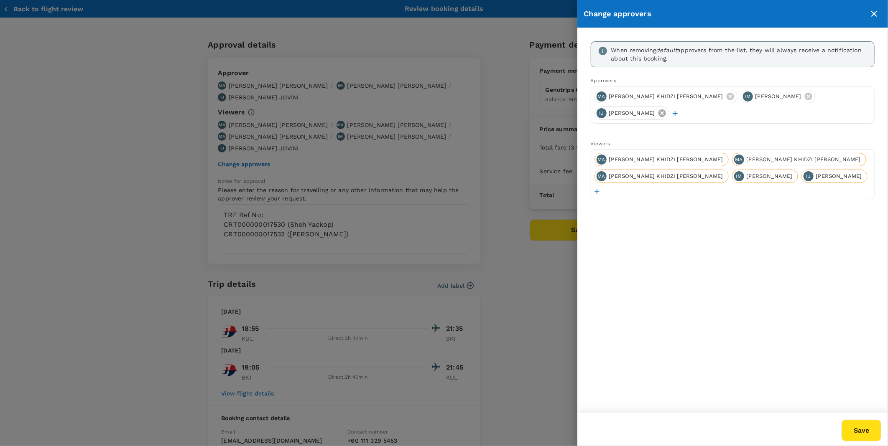
click at [583, 115] on icon at bounding box center [661, 113] width 9 height 9
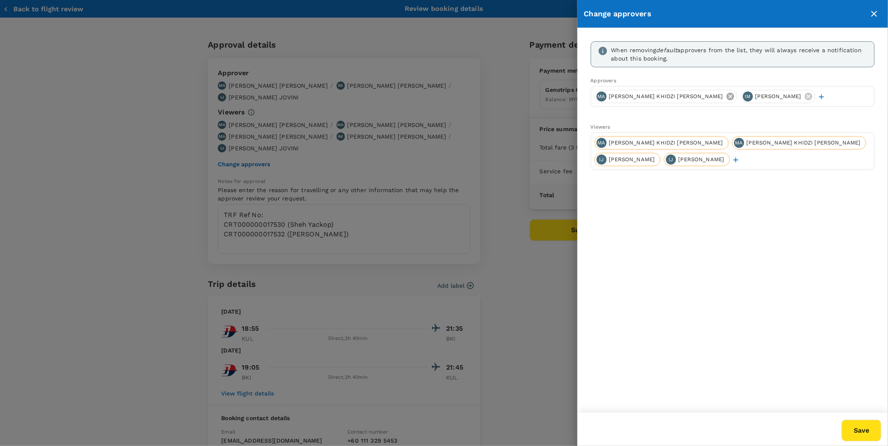
click at [583, 97] on icon at bounding box center [730, 96] width 9 height 9
click at [583, 94] on icon at bounding box center [662, 97] width 8 height 8
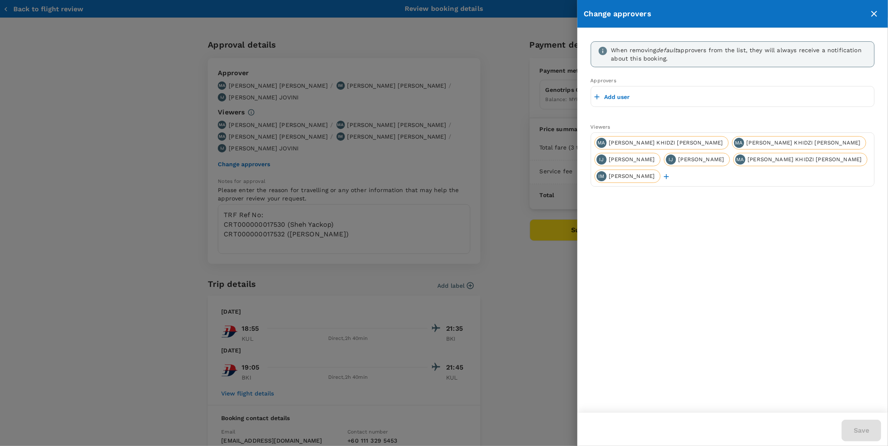
click at [583, 98] on p "Add user" at bounding box center [616, 97] width 25 height 8
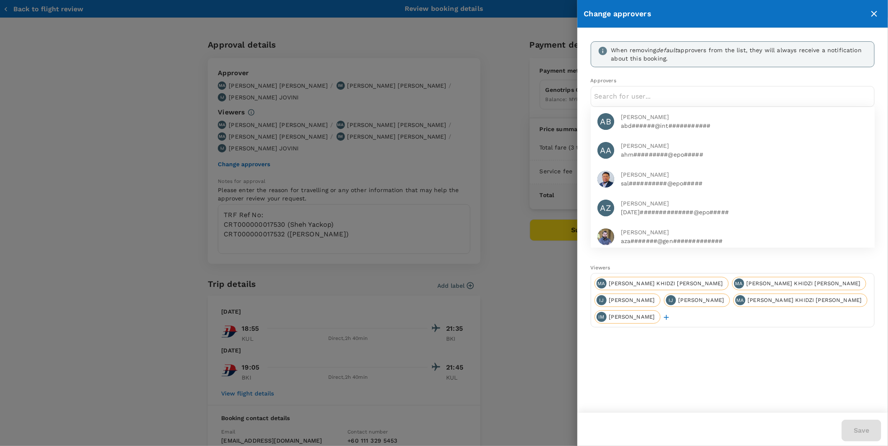
click at [583, 97] on input "text" at bounding box center [732, 96] width 276 height 13
click at [583, 15] on icon "close" at bounding box center [874, 14] width 10 height 10
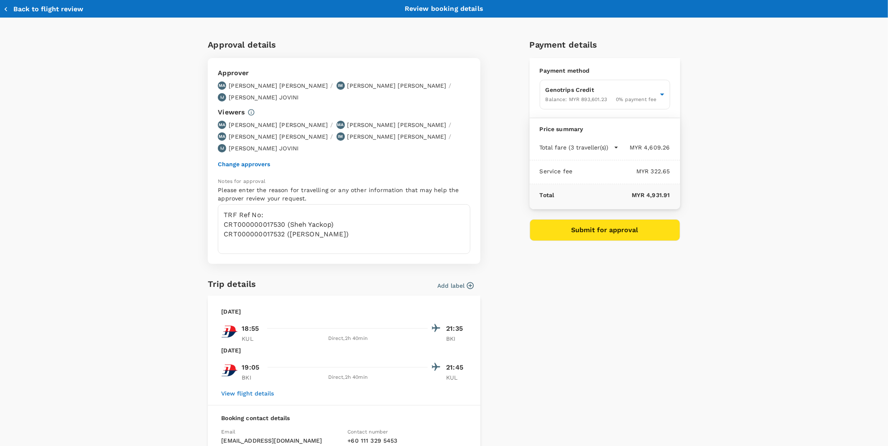
click at [53, 10] on button "Back to flight review" at bounding box center [43, 9] width 80 height 8
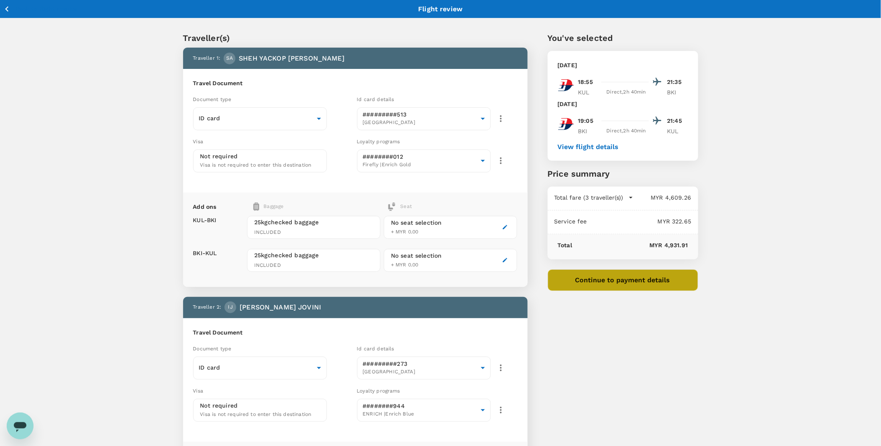
click at [583, 279] on button "Continue to payment details" at bounding box center [623, 281] width 150 height 22
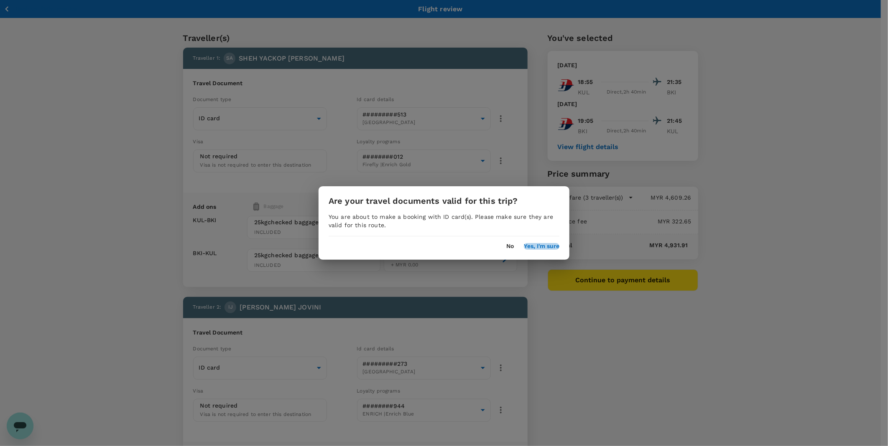
click at [541, 248] on button "Yes, I'm sure" at bounding box center [542, 246] width 36 height 7
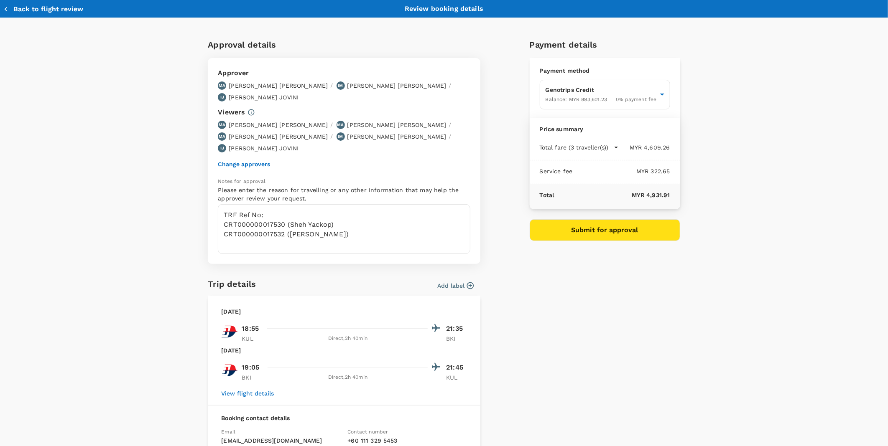
click at [260, 163] on button "Change approvers" at bounding box center [244, 164] width 52 height 7
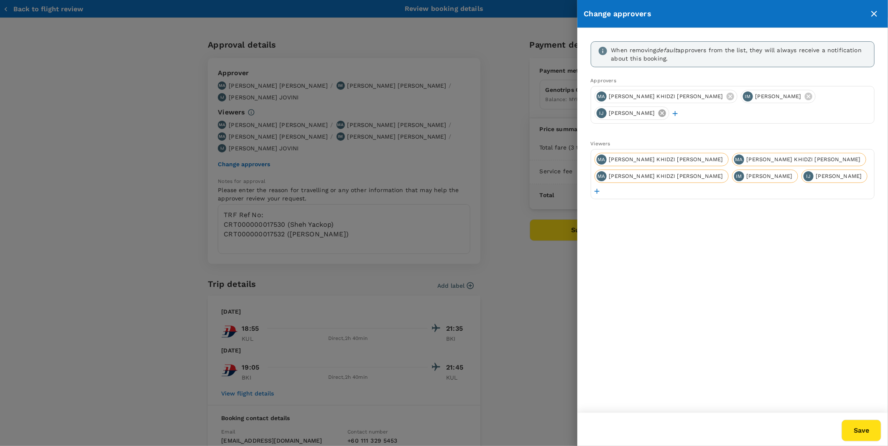
click at [583, 113] on icon at bounding box center [661, 113] width 9 height 9
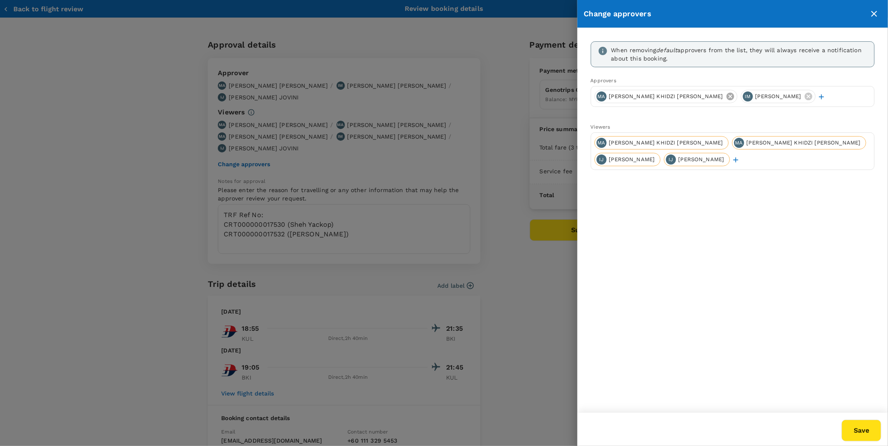
click at [583, 97] on icon at bounding box center [730, 96] width 9 height 9
click at [583, 97] on icon at bounding box center [662, 97] width 8 height 8
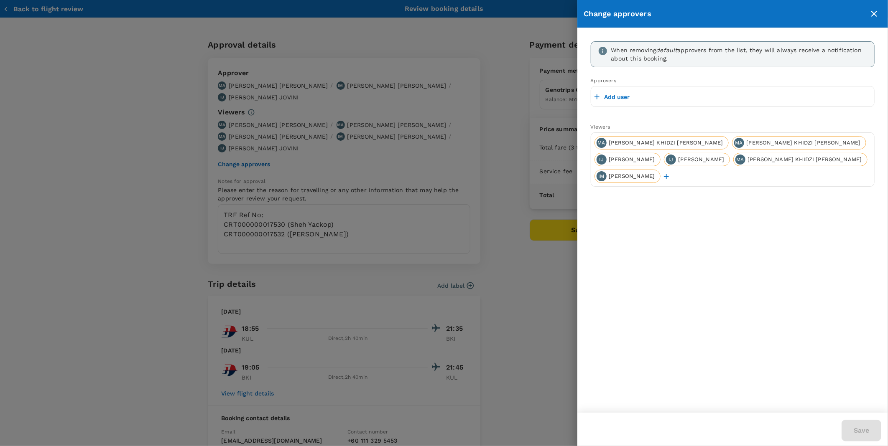
click at [583, 96] on p "Add user" at bounding box center [616, 97] width 25 height 8
click at [583, 95] on input "text" at bounding box center [732, 96] width 276 height 13
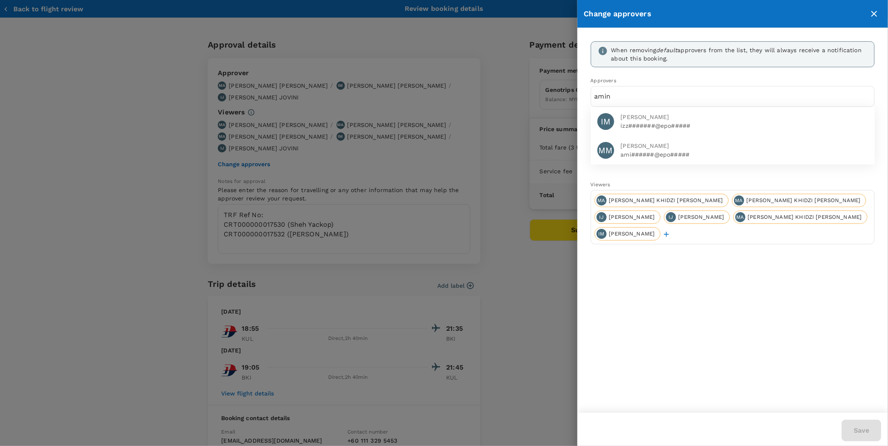
type input "amin"
click at [583, 144] on span "[PERSON_NAME]" at bounding box center [744, 146] width 247 height 9
click at [583, 279] on button "Save" at bounding box center [861, 431] width 40 height 22
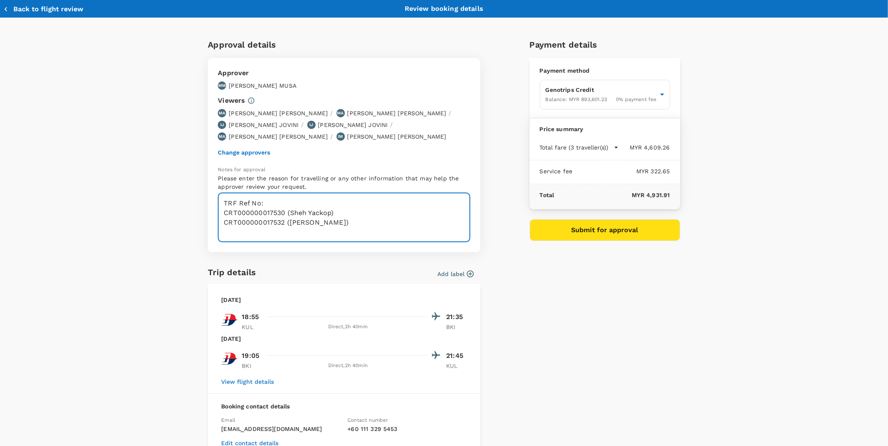
click at [290, 198] on textarea "TRF Ref No: CRT000000017530 (Sheh Yackop) CRT000000017532 ([PERSON_NAME])" at bounding box center [344, 218] width 252 height 50
paste textarea "CRT000000017561"
click at [293, 217] on textarea "TRF Ref No: CRT000000017530 (Sheh Yackop) CRT000000017532 ([PERSON_NAME])" at bounding box center [344, 218] width 252 height 50
type textarea "TRF Ref No: CRT000000017561 ([PERSON_NAME]) CRT000000017530 (Sheh Yackop) CRT00…"
click at [583, 233] on button "Submit for approval" at bounding box center [605, 230] width 150 height 22
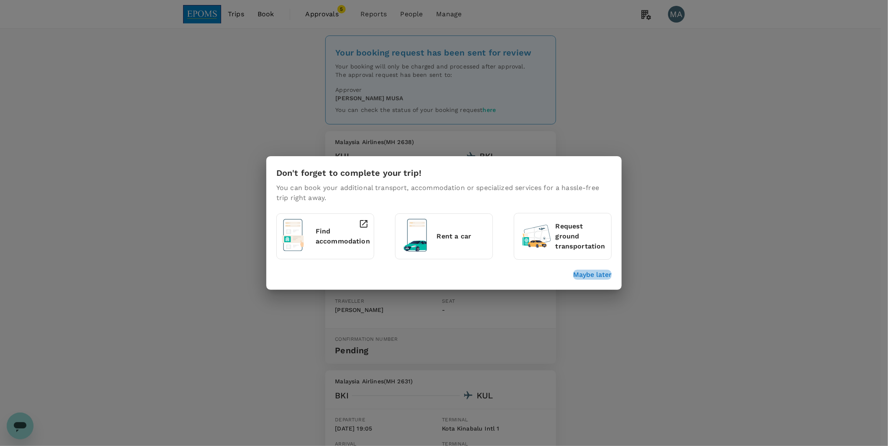
click at [598, 275] on p "Maybe later" at bounding box center [592, 275] width 38 height 10
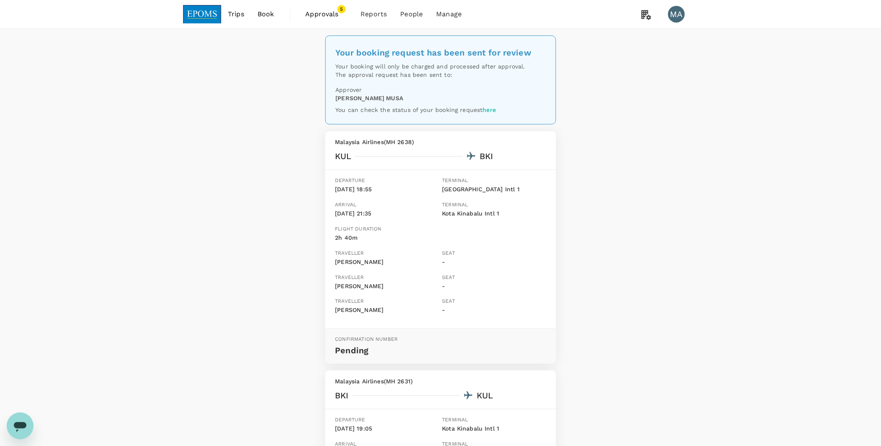
click at [313, 15] on span "Approvals" at bounding box center [327, 14] width 42 height 10
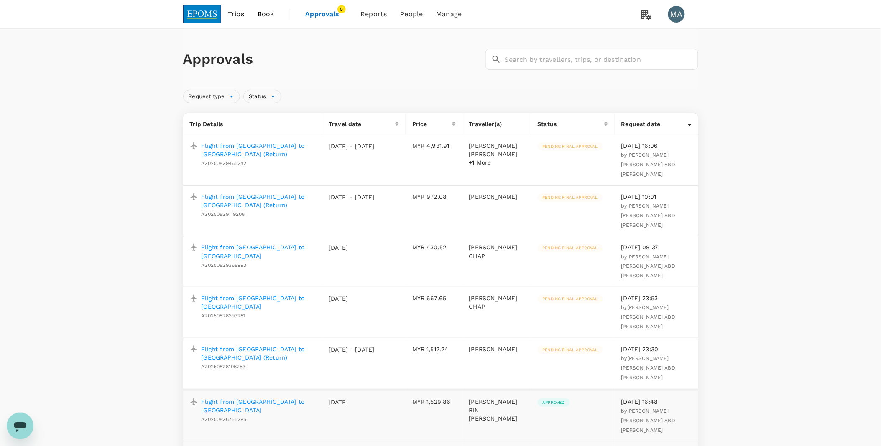
click at [270, 15] on span "Book" at bounding box center [265, 14] width 17 height 10
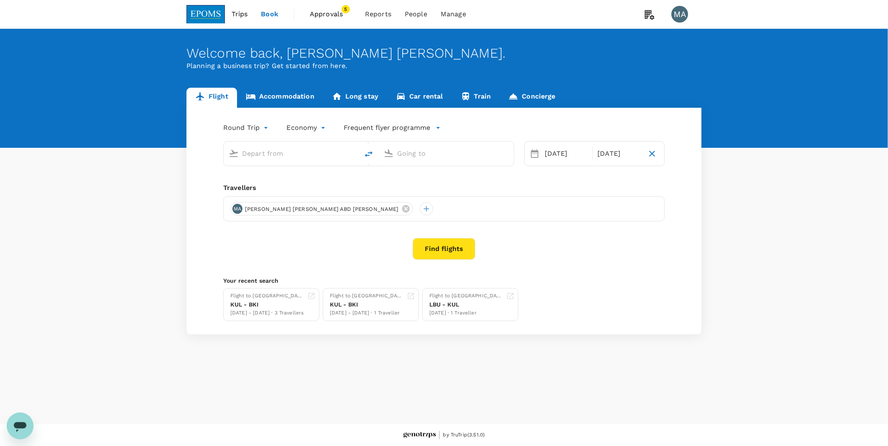
type input "Kuala Lumpur Intl ([GEOGRAPHIC_DATA])"
type input "Kota Kinabalu Intl (BKI)"
type input "Kuala Lumpur Intl ([GEOGRAPHIC_DATA])"
type input "Kota Kinabalu Intl (BKI)"
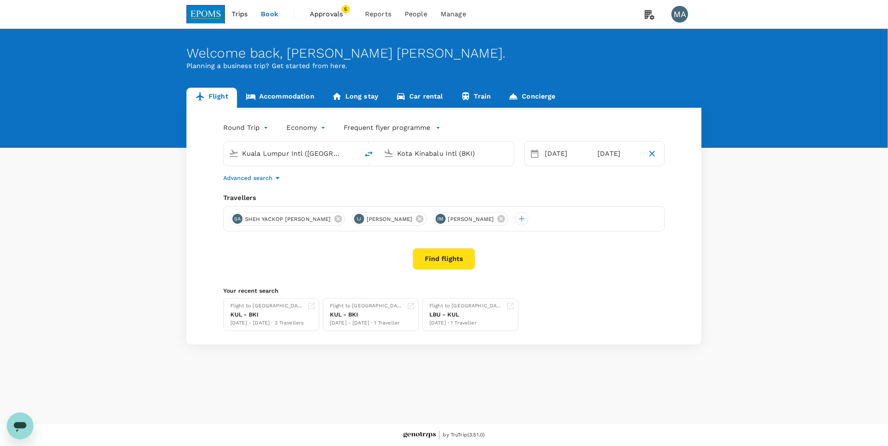
click at [651, 155] on icon "button" at bounding box center [652, 154] width 6 height 6
type input "oneway"
click at [334, 217] on icon at bounding box center [338, 219] width 8 height 8
click at [305, 219] on div "IJ [PERSON_NAME]" at bounding box center [267, 218] width 75 height 13
click at [302, 219] on icon at bounding box center [298, 219] width 8 height 8
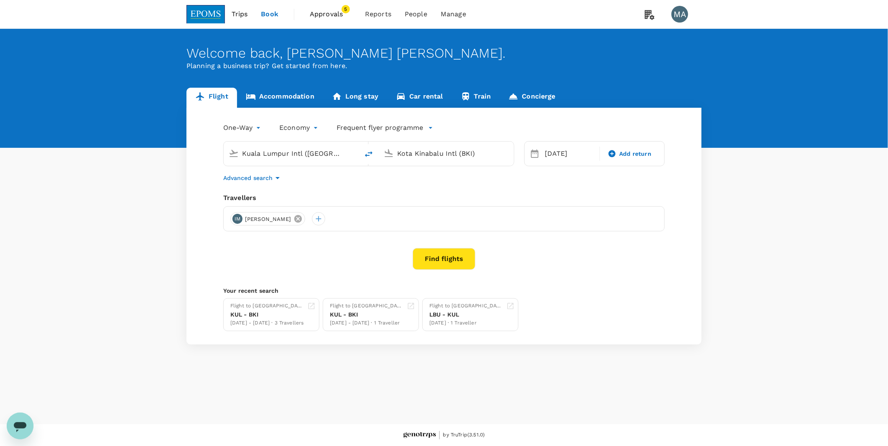
click at [302, 219] on icon at bounding box center [298, 219] width 8 height 8
click at [230, 218] on div at bounding box center [236, 218] width 13 height 13
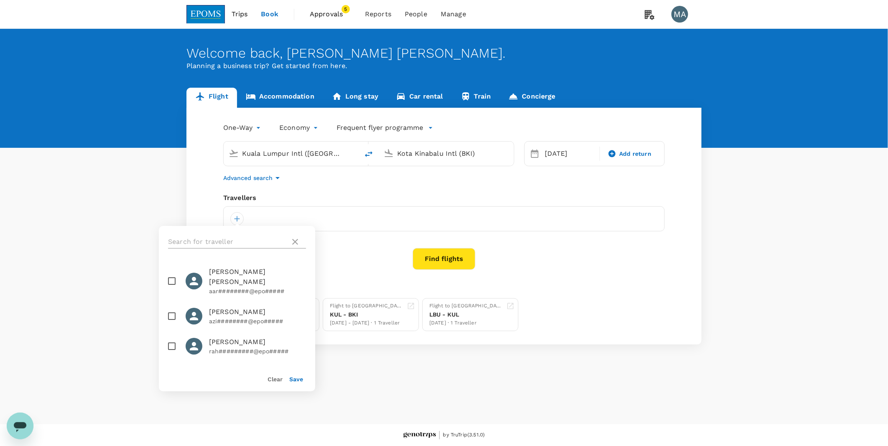
drag, startPoint x: 233, startPoint y: 240, endPoint x: 227, endPoint y: 237, distance: 5.8
click at [233, 240] on input "text" at bounding box center [227, 241] width 119 height 13
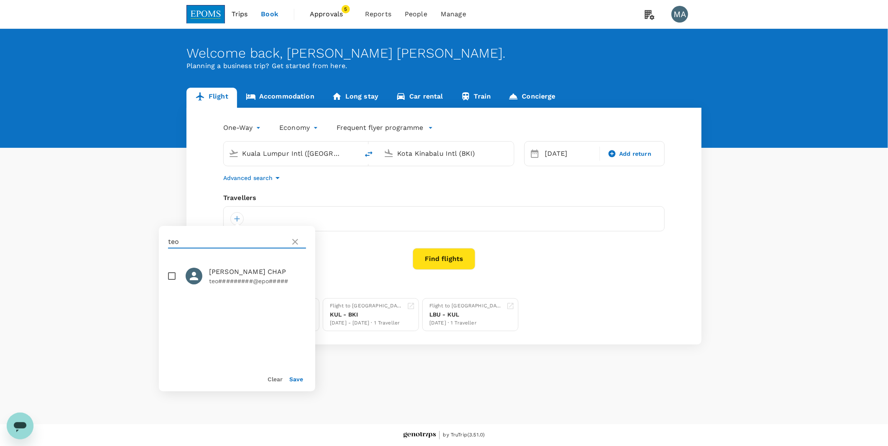
type input "teo"
click at [443, 257] on button "Find flights" at bounding box center [444, 259] width 63 height 22
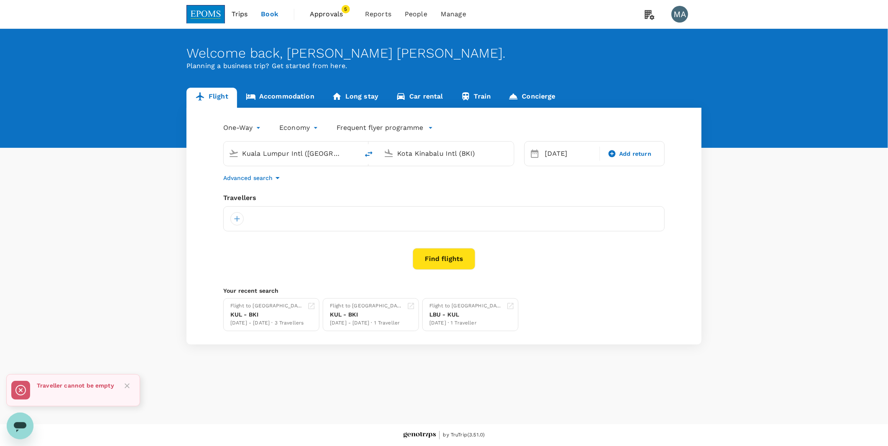
click at [244, 218] on div at bounding box center [443, 218] width 441 height 25
click at [240, 219] on div at bounding box center [236, 218] width 13 height 13
click at [168, 277] on input "checkbox" at bounding box center [172, 277] width 18 height 18
checkbox input "true"
click at [298, 380] on button "Save" at bounding box center [296, 379] width 14 height 7
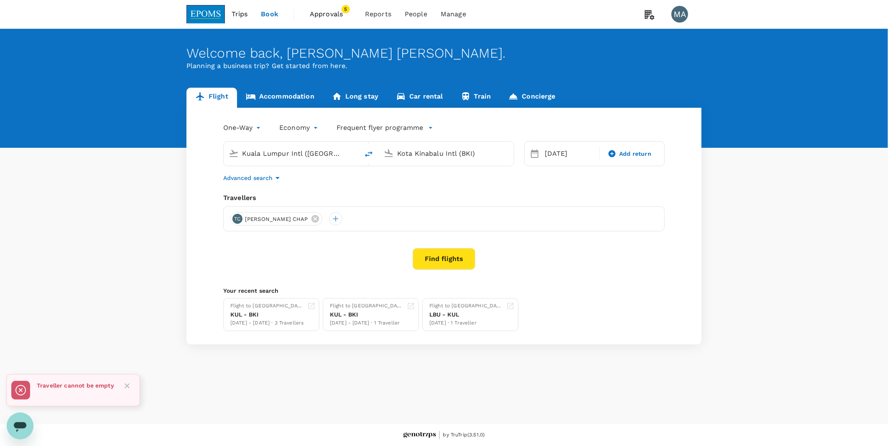
click at [452, 265] on button "Find flights" at bounding box center [444, 259] width 63 height 22
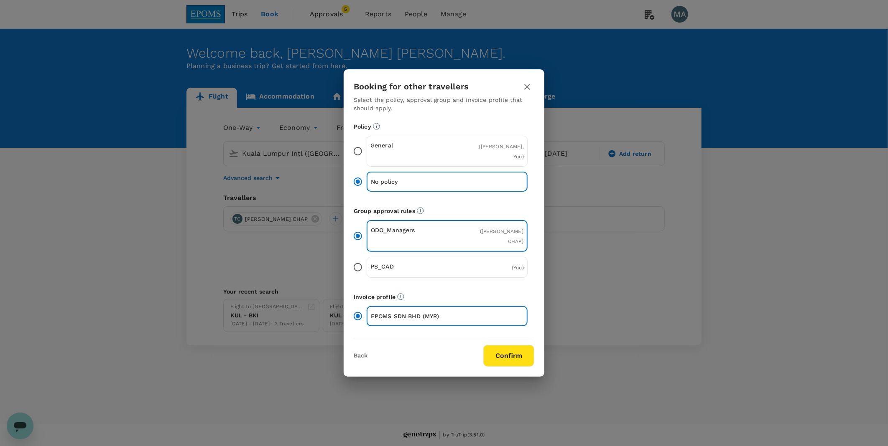
click at [353, 160] on input "General ( TEO CHAI CHAP, You )" at bounding box center [358, 152] width 18 height 18
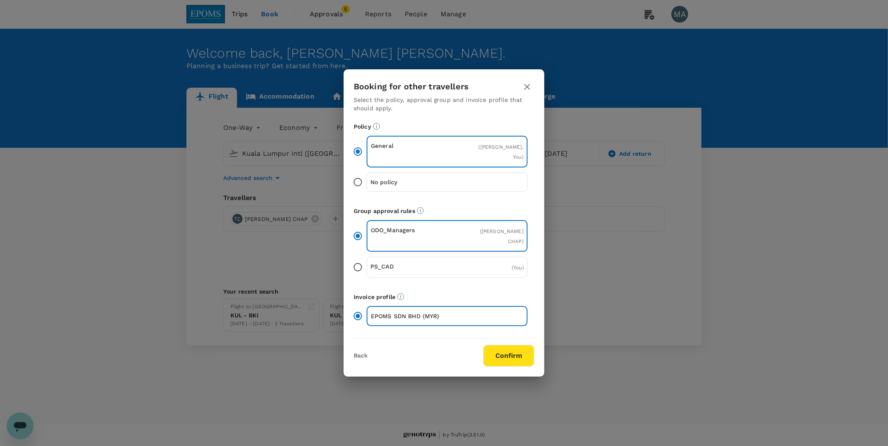
click at [515, 350] on button "Confirm" at bounding box center [508, 356] width 51 height 22
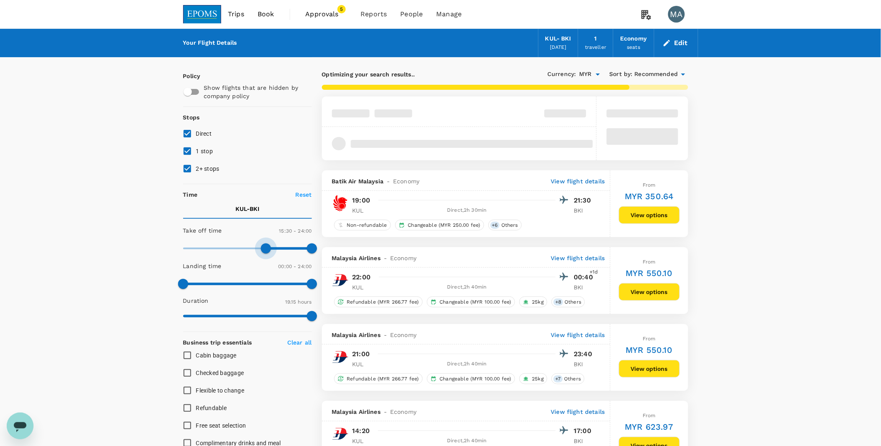
type input "1020"
drag, startPoint x: 194, startPoint y: 247, endPoint x: 273, endPoint y: 248, distance: 79.0
click at [273, 248] on span at bounding box center [274, 249] width 10 height 10
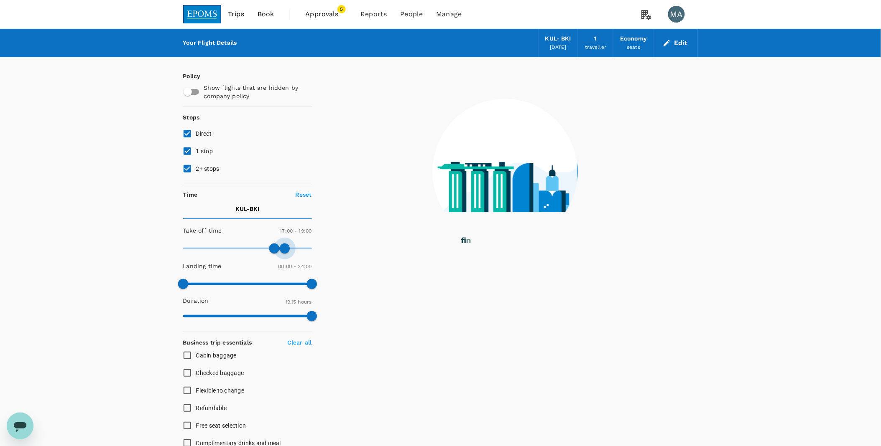
type input "1110"
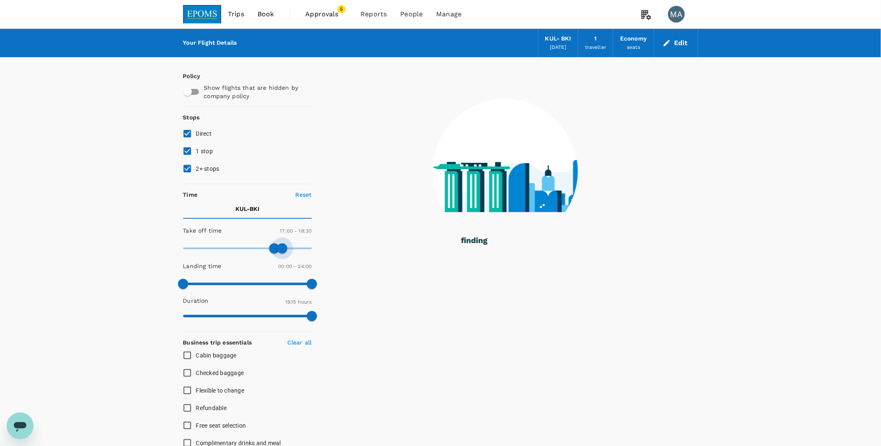
drag, startPoint x: 316, startPoint y: 249, endPoint x: 283, endPoint y: 251, distance: 33.5
click at [283, 251] on span at bounding box center [282, 249] width 10 height 10
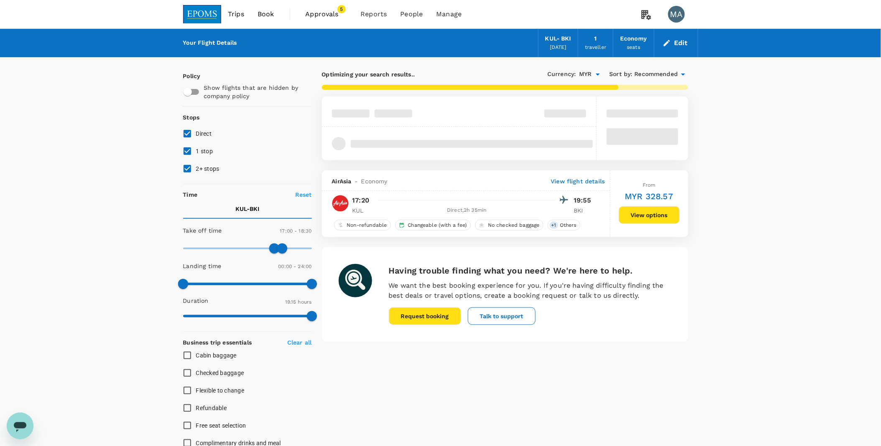
click at [186, 155] on input "1 stop" at bounding box center [187, 152] width 18 height 18
checkbox input "false"
click at [188, 171] on input "2+ stops" at bounding box center [187, 169] width 18 height 18
checkbox input "false"
type input "1200"
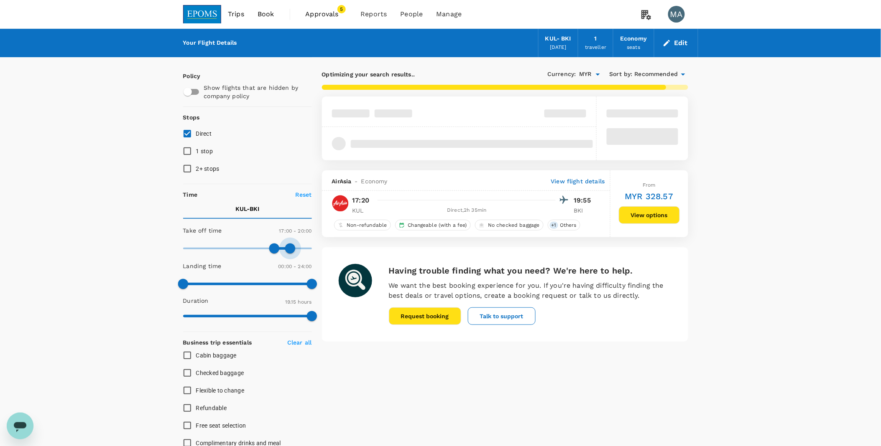
click at [290, 248] on span at bounding box center [290, 249] width 10 height 10
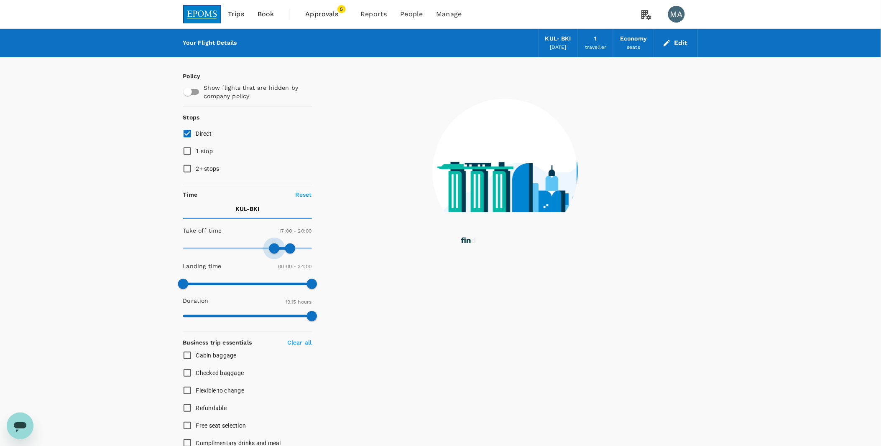
type input "1050"
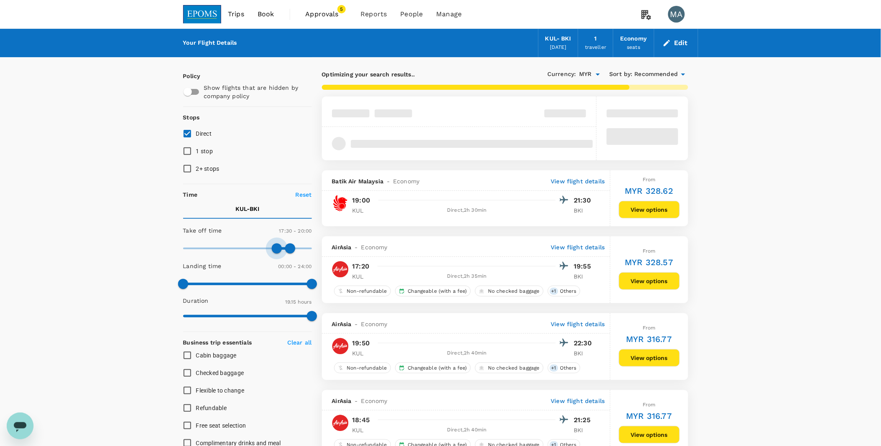
drag, startPoint x: 272, startPoint y: 250, endPoint x: 277, endPoint y: 250, distance: 5.0
click at [277, 250] on span at bounding box center [277, 249] width 10 height 10
type input "1170"
drag, startPoint x: 293, startPoint y: 251, endPoint x: 288, endPoint y: 251, distance: 4.6
click at [288, 251] on span at bounding box center [288, 249] width 10 height 10
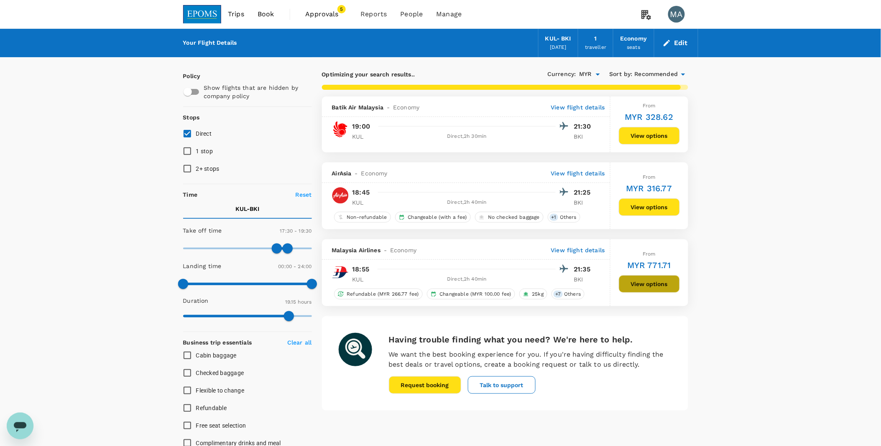
click at [650, 288] on button "View options" at bounding box center [649, 284] width 61 height 18
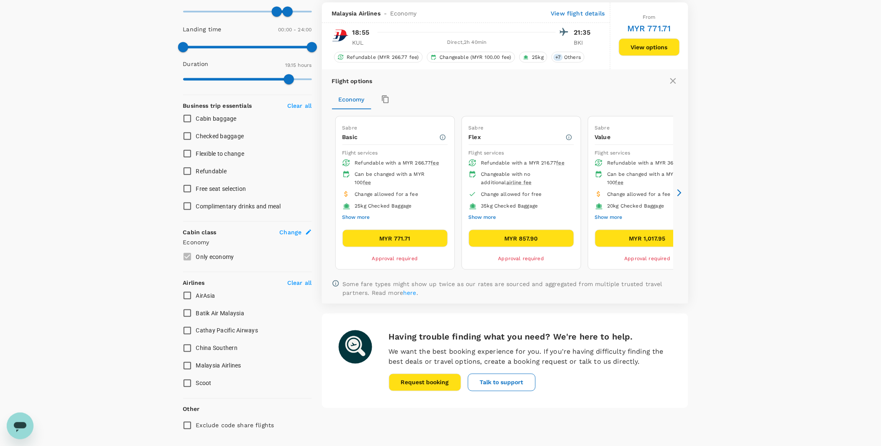
scroll to position [240, 0]
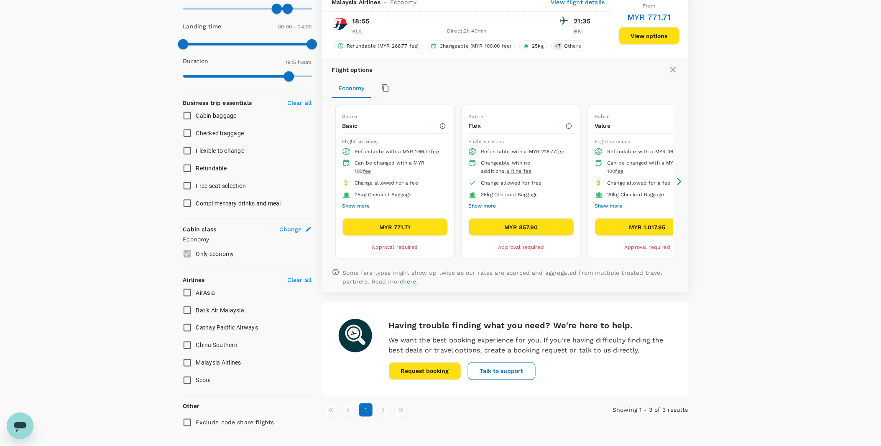
click at [504, 227] on button "MYR 857.90" at bounding box center [521, 228] width 105 height 18
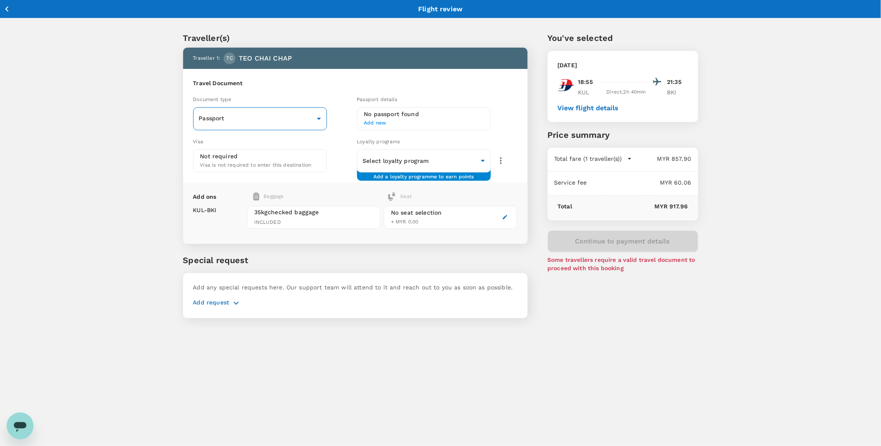
click at [294, 119] on body "Back to flight results Flight review Traveller(s) Traveller 1 : TC TEO CHAI CHA…" at bounding box center [440, 234] width 881 height 468
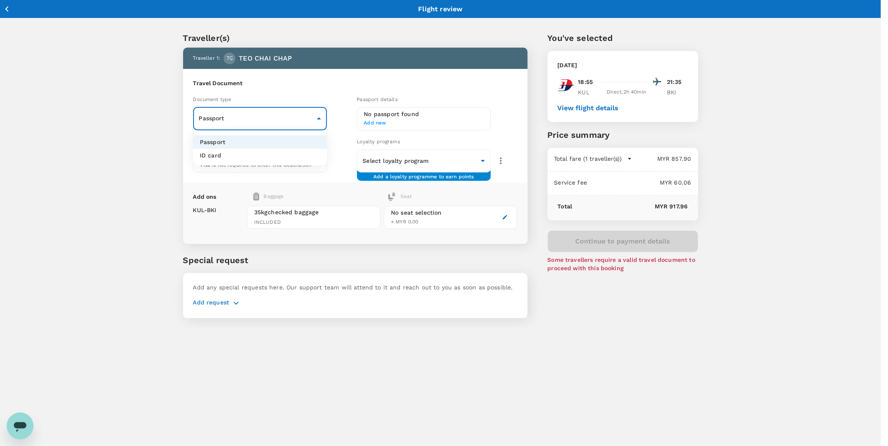
click at [268, 149] on li "ID card" at bounding box center [260, 155] width 134 height 13
type input "Id card"
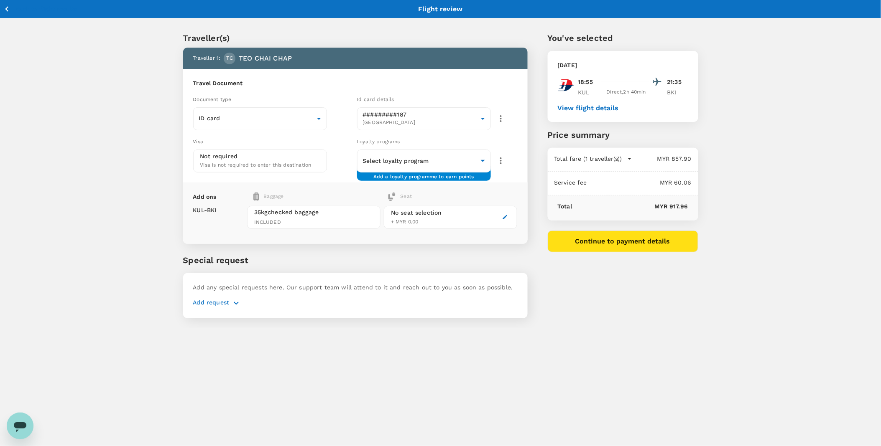
drag, startPoint x: 11, startPoint y: 10, endPoint x: 22, endPoint y: 10, distance: 10.4
click at [11, 10] on icon "button" at bounding box center [7, 9] width 10 height 10
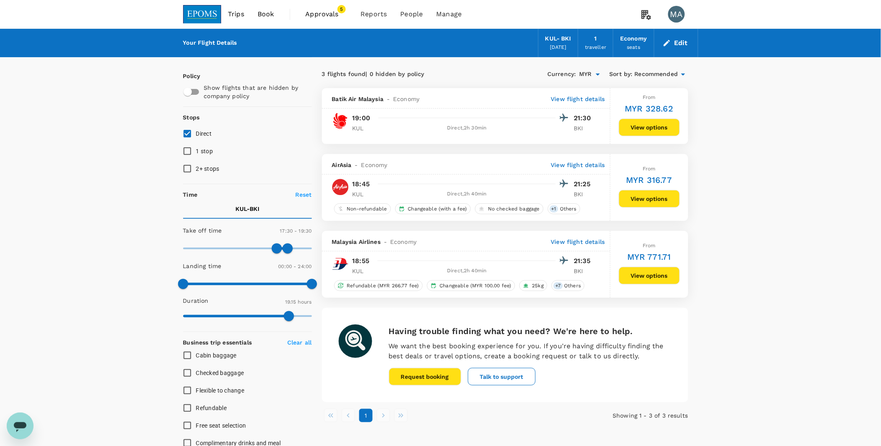
click at [641, 274] on button "View options" at bounding box center [649, 276] width 61 height 18
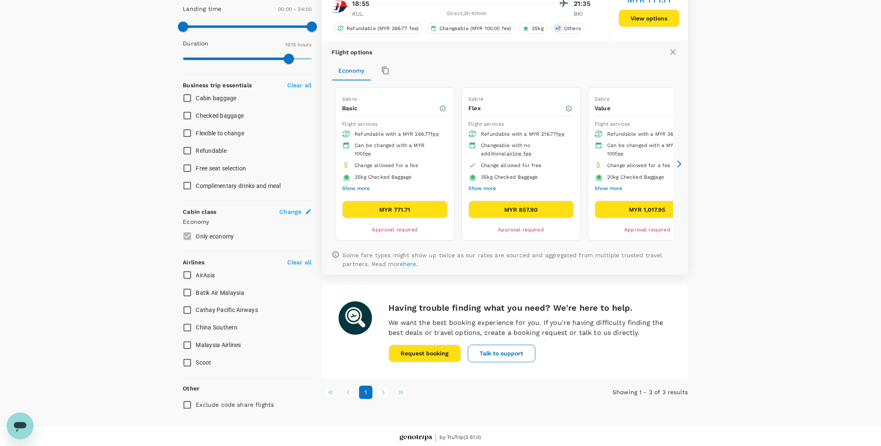
scroll to position [260, 0]
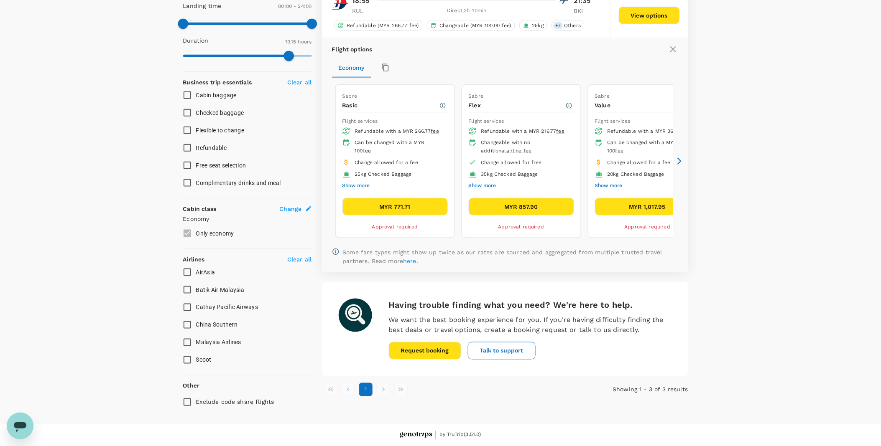
click at [404, 208] on button "MYR 771.71" at bounding box center [394, 207] width 105 height 18
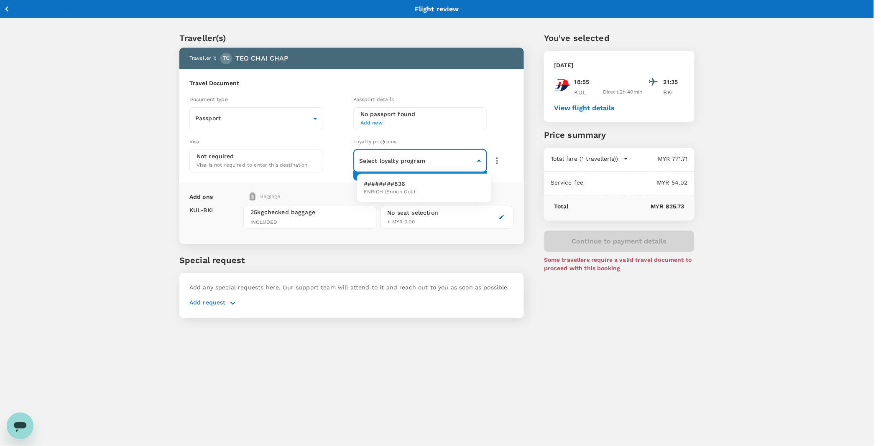
click at [467, 159] on body "Back to flight results Flight review Traveller(s) Traveller 1 : TC TEO CHAI CHA…" at bounding box center [440, 234] width 881 height 468
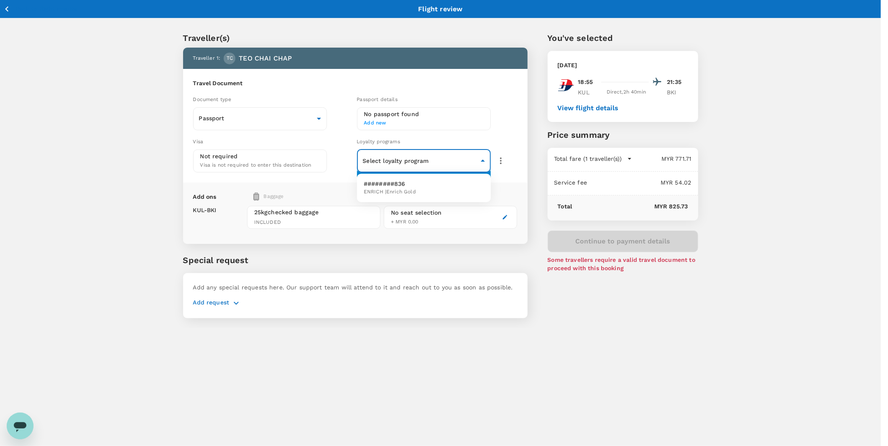
click at [405, 191] on span "ENRICH | Enrich Gold" at bounding box center [390, 192] width 52 height 8
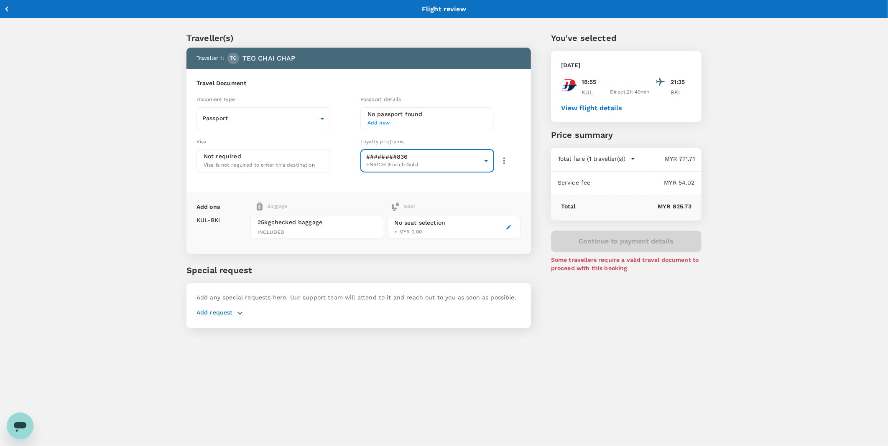
type input "b8713c22-6bf2-41c3-b6cc-0f4ed70ce51a"
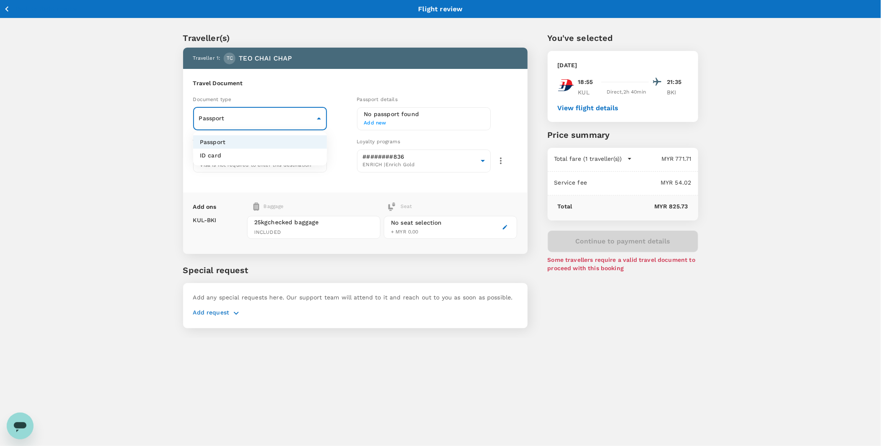
click at [294, 120] on body "Back to flight results Flight review Traveller(s) Traveller 1 : TC TEO CHAI CHA…" at bounding box center [444, 234] width 888 height 468
click at [277, 161] on li "ID card" at bounding box center [260, 155] width 134 height 13
type input "Id card"
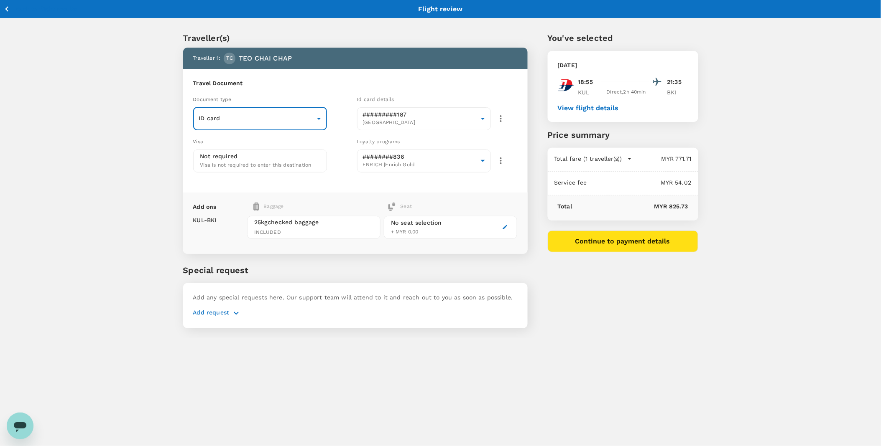
click at [619, 240] on button "Continue to payment details" at bounding box center [623, 242] width 150 height 22
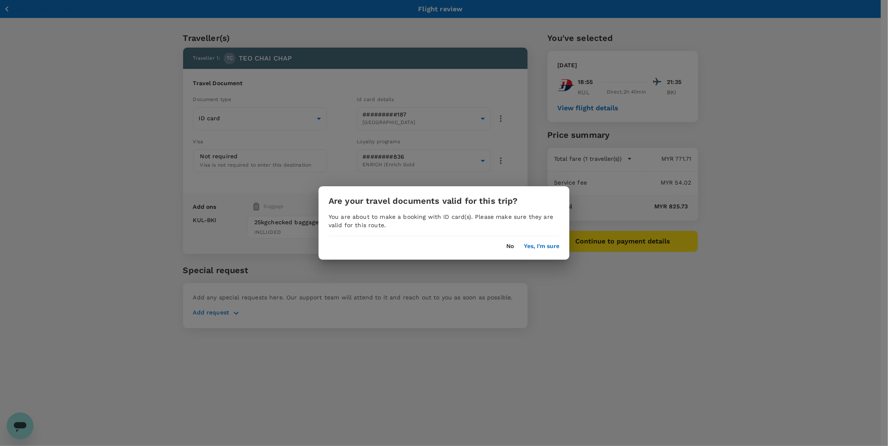
drag, startPoint x: 536, startPoint y: 245, endPoint x: 531, endPoint y: 244, distance: 4.8
click at [536, 245] on button "Yes, I'm sure" at bounding box center [542, 246] width 36 height 7
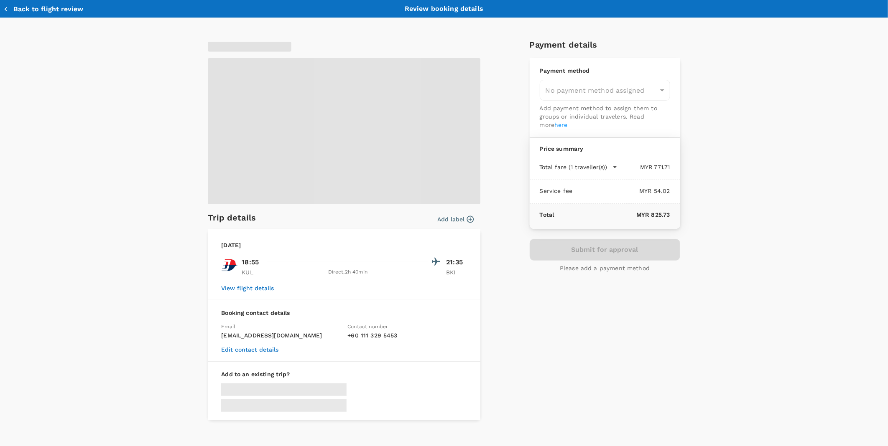
type input "9ea61a02-274a-4f65-9d5b-ca51ac7b2cfc"
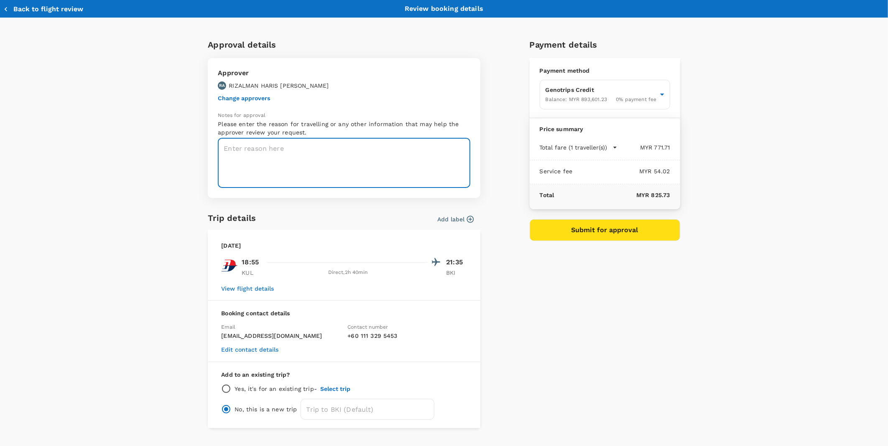
click at [286, 165] on textarea at bounding box center [344, 163] width 252 height 50
paste textarea "CRT000000017545"
type textarea "TRF Ref. No: CRT000000017545"
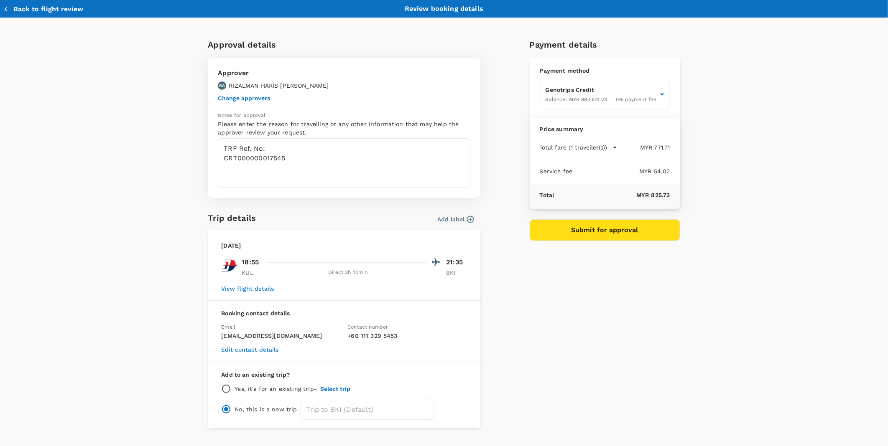
click at [252, 102] on div "Approver RA RIZALMAN HARIS ABDUL RAZAK Change approvers Notes for approval Plea…" at bounding box center [344, 128] width 273 height 140
click at [252, 98] on button "Change approvers" at bounding box center [244, 98] width 52 height 7
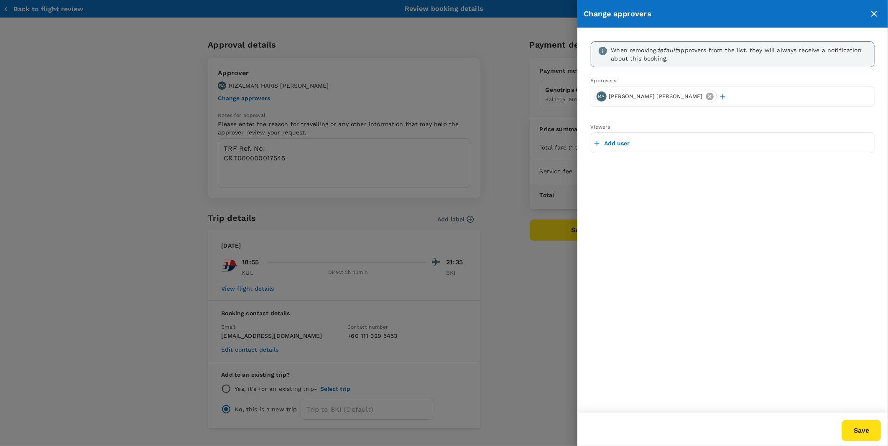
click at [705, 96] on icon at bounding box center [709, 96] width 9 height 9
click at [617, 98] on p "Add user" at bounding box center [616, 97] width 25 height 8
click at [617, 98] on input "text" at bounding box center [732, 96] width 276 height 13
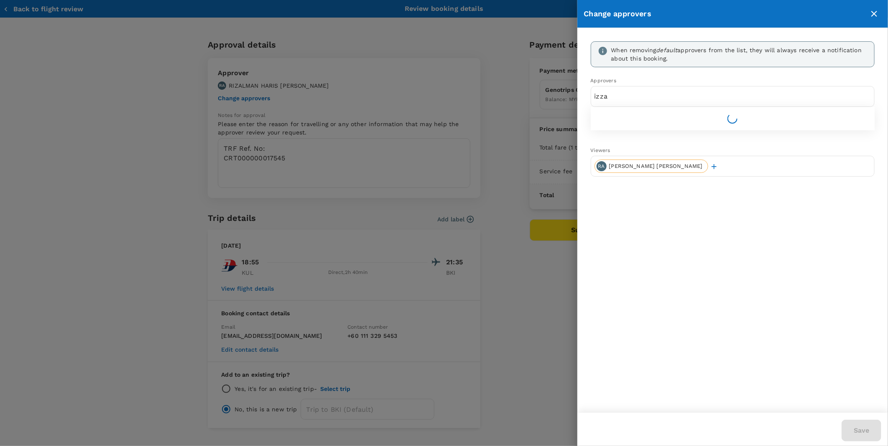
type input "izza"
click at [640, 120] on div at bounding box center [733, 118] width 284 height 23
click at [869, 425] on button "Save" at bounding box center [861, 431] width 40 height 22
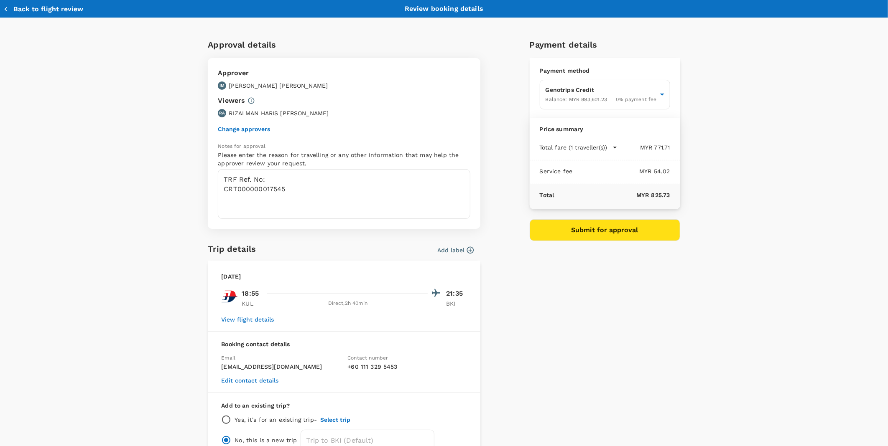
click at [556, 235] on button "Submit for approval" at bounding box center [605, 230] width 150 height 22
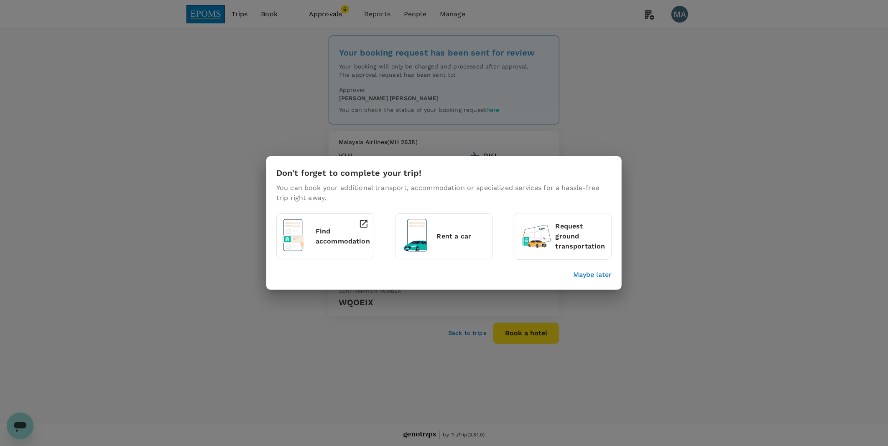
click at [582, 275] on p "Maybe later" at bounding box center [592, 275] width 38 height 10
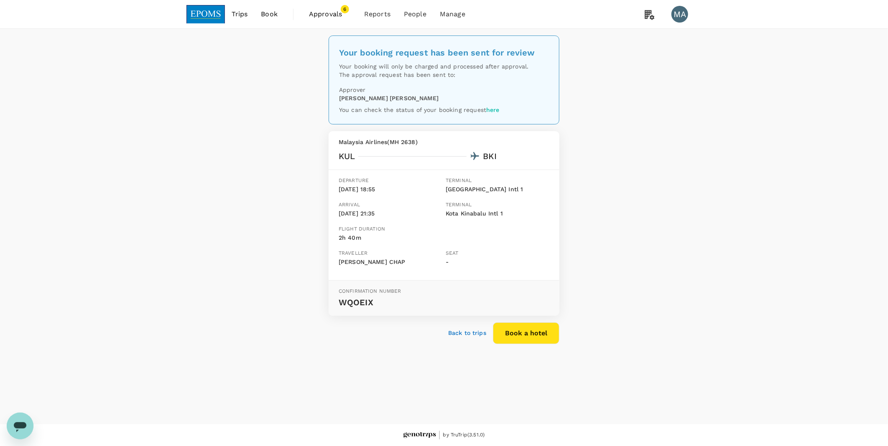
drag, startPoint x: 325, startPoint y: 15, endPoint x: 306, endPoint y: 9, distance: 20.6
click at [325, 15] on span "Approvals" at bounding box center [330, 14] width 42 height 10
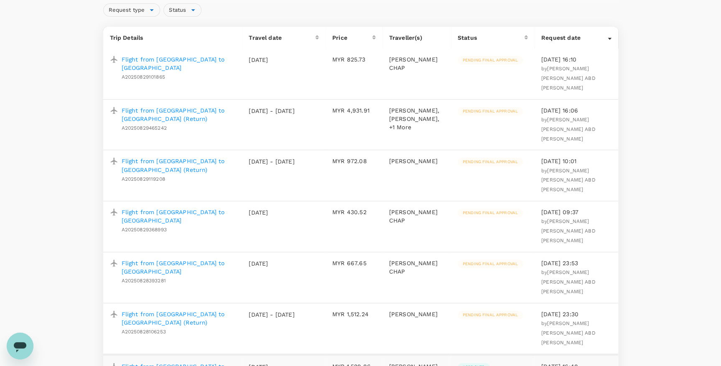
scroll to position [84, 0]
